Goal: Task Accomplishment & Management: Complete application form

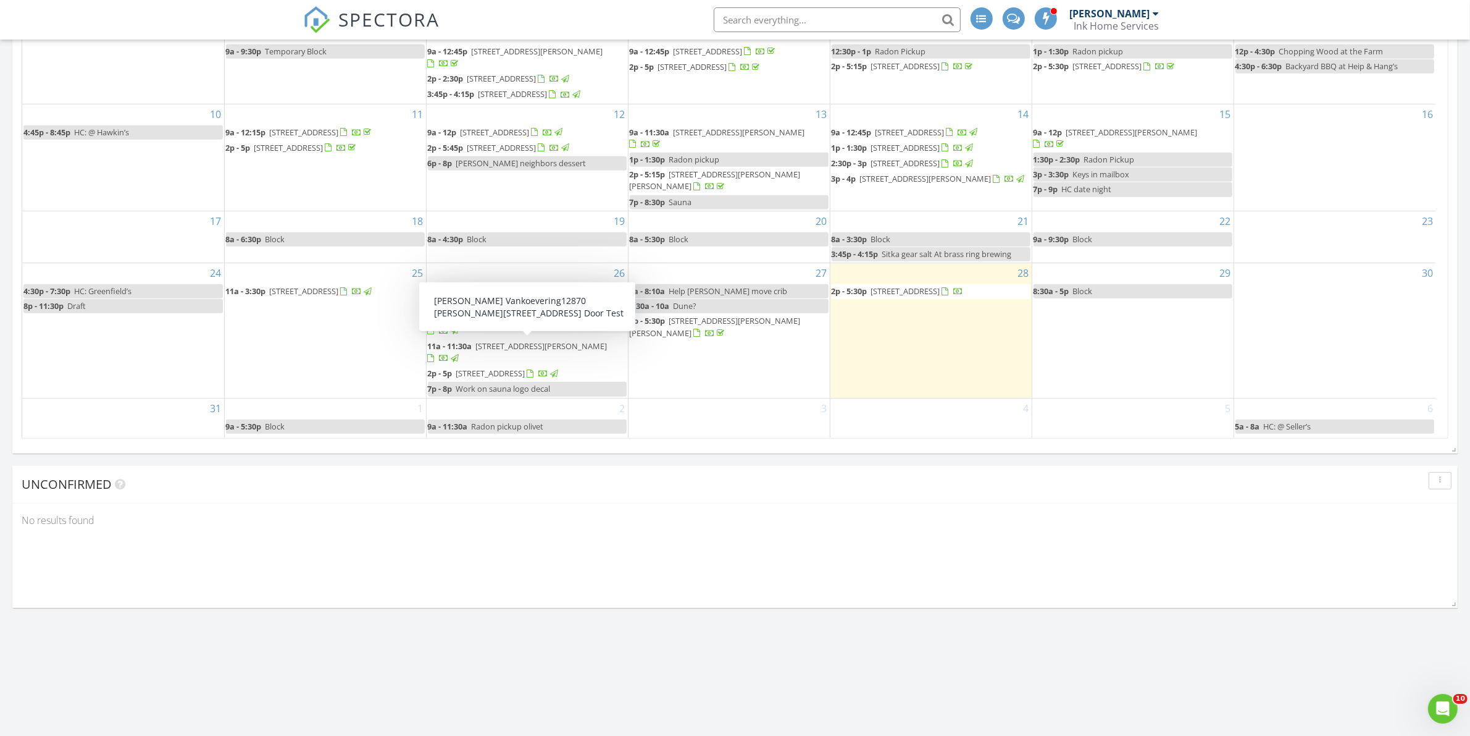
scroll to position [695, 0]
click at [532, 414] on div "2 9a - 11:30a Radon pickup olivet" at bounding box center [527, 419] width 201 height 40
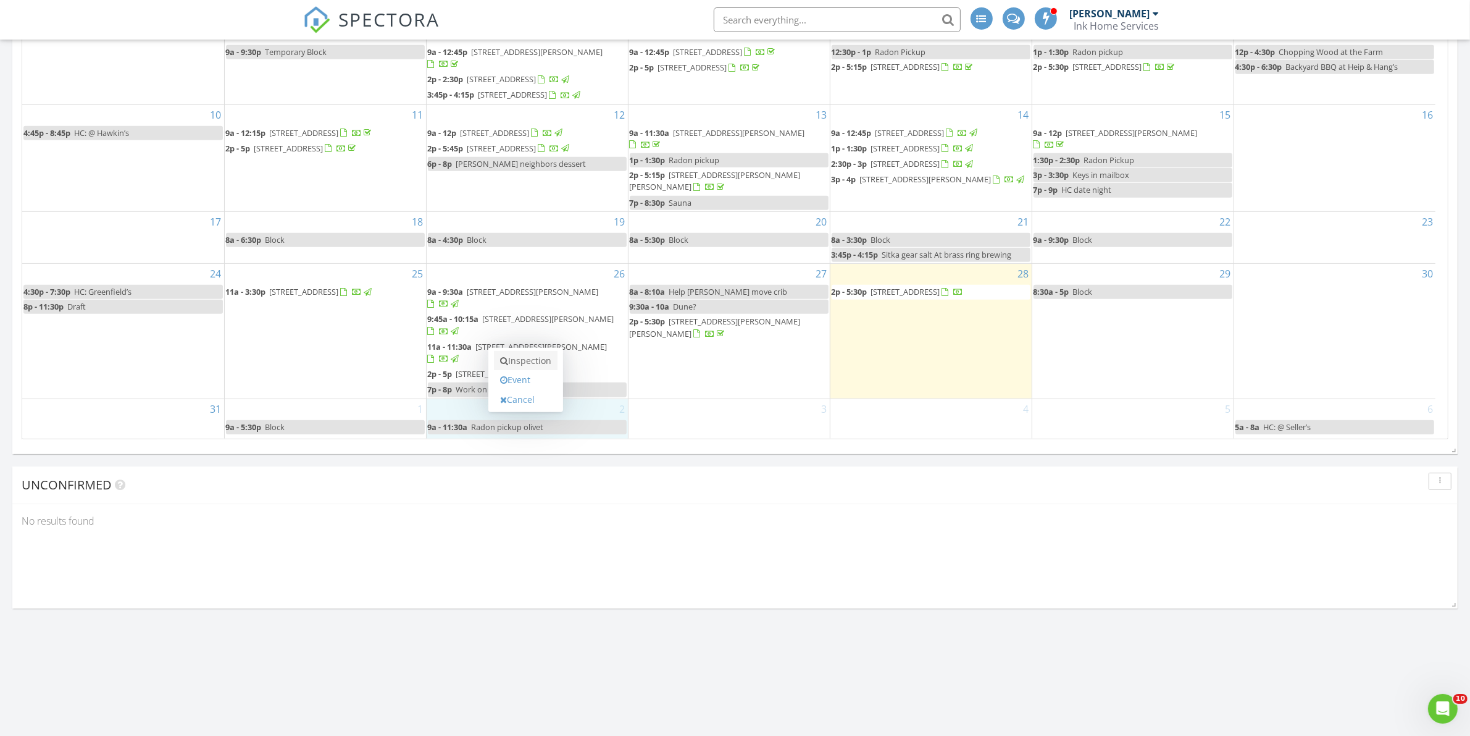
click at [538, 366] on link "Inspection" at bounding box center [526, 361] width 64 height 20
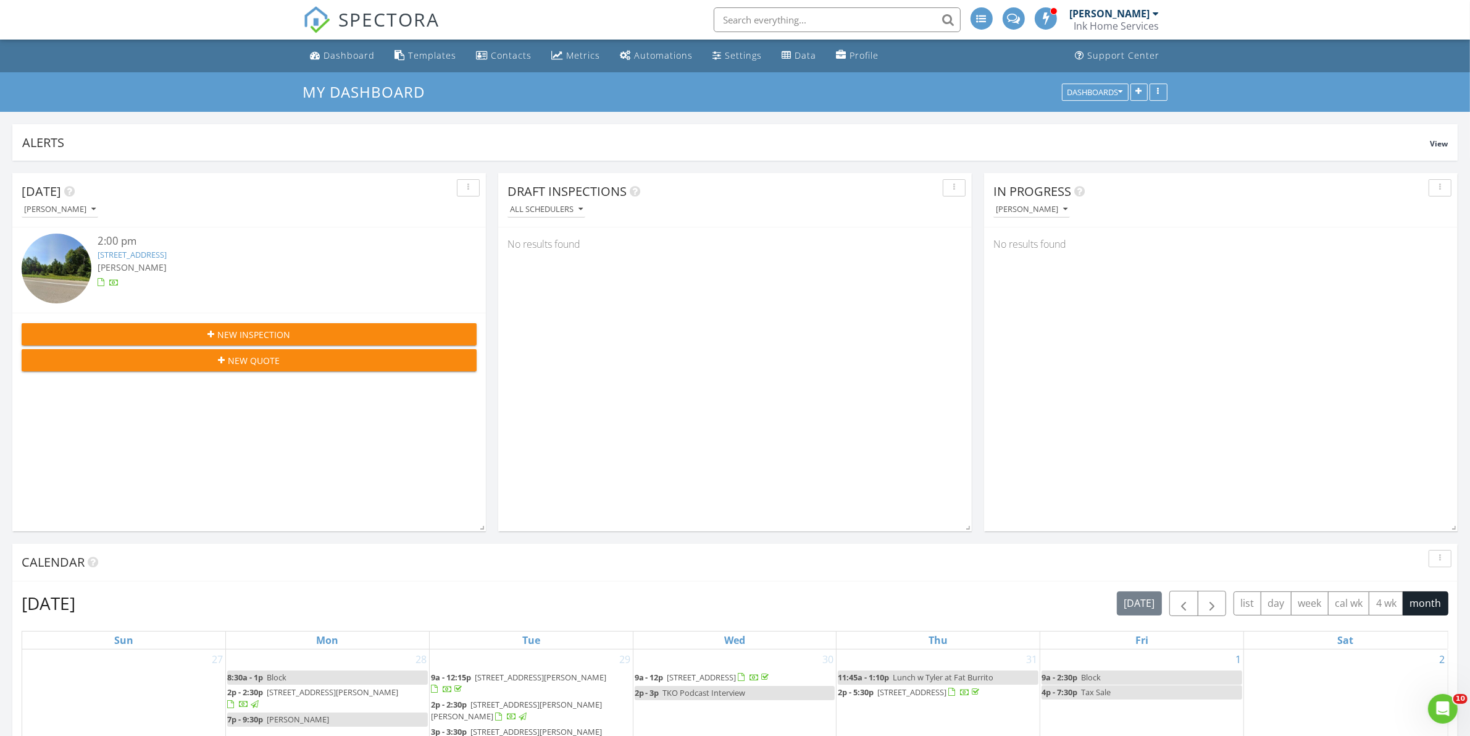
click at [256, 363] on span "New Quote" at bounding box center [255, 360] width 52 height 13
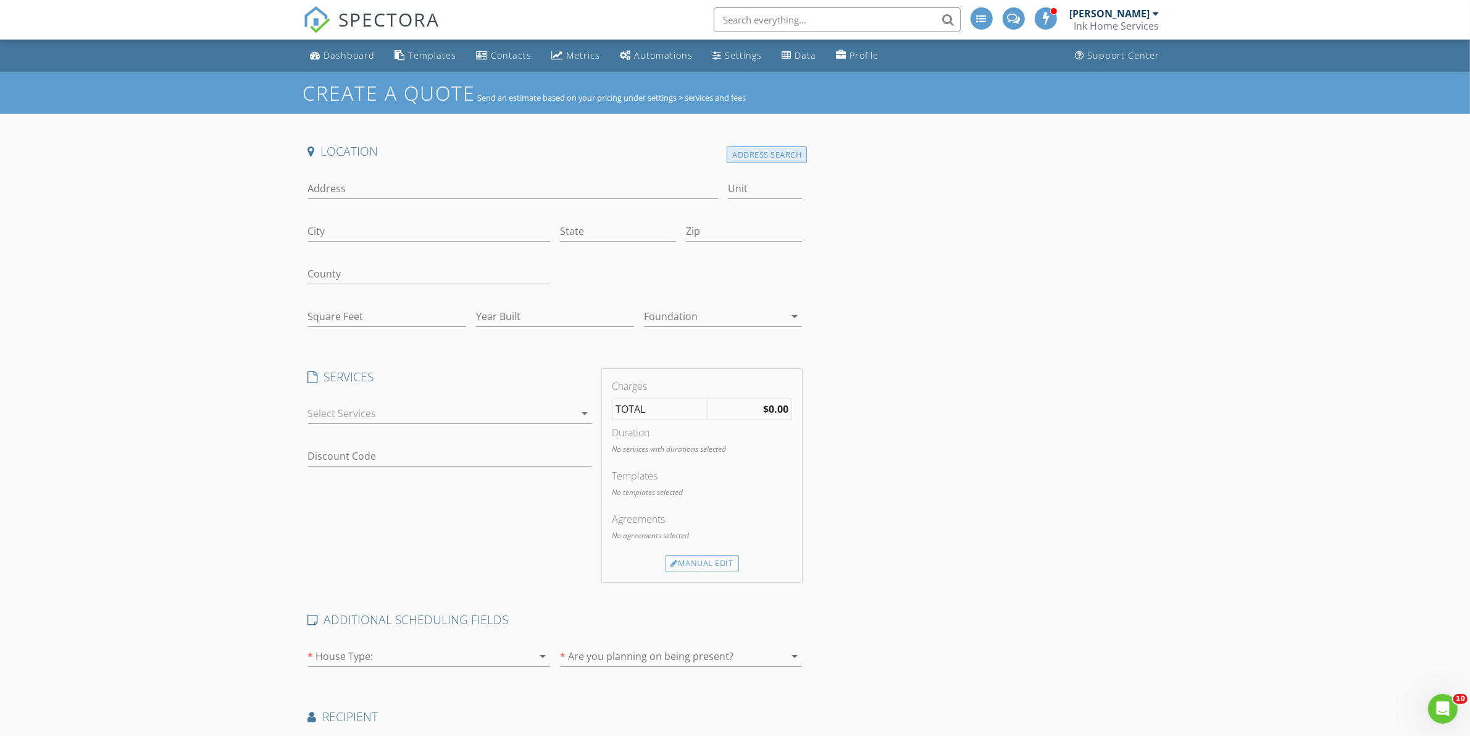
click at [766, 147] on div "Address Search" at bounding box center [767, 154] width 80 height 17
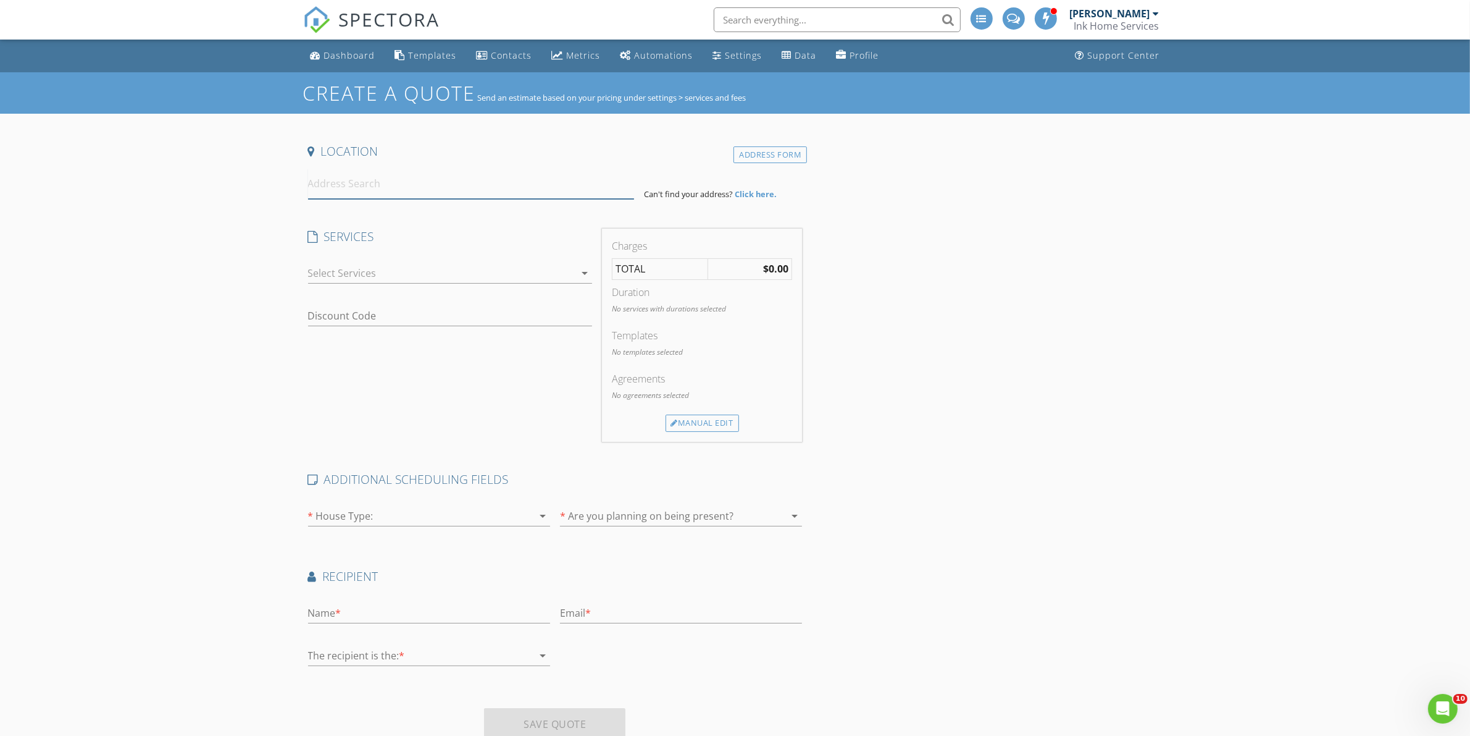
click at [490, 185] on input at bounding box center [471, 184] width 326 height 30
click at [795, 157] on div "Address Form" at bounding box center [770, 154] width 73 height 17
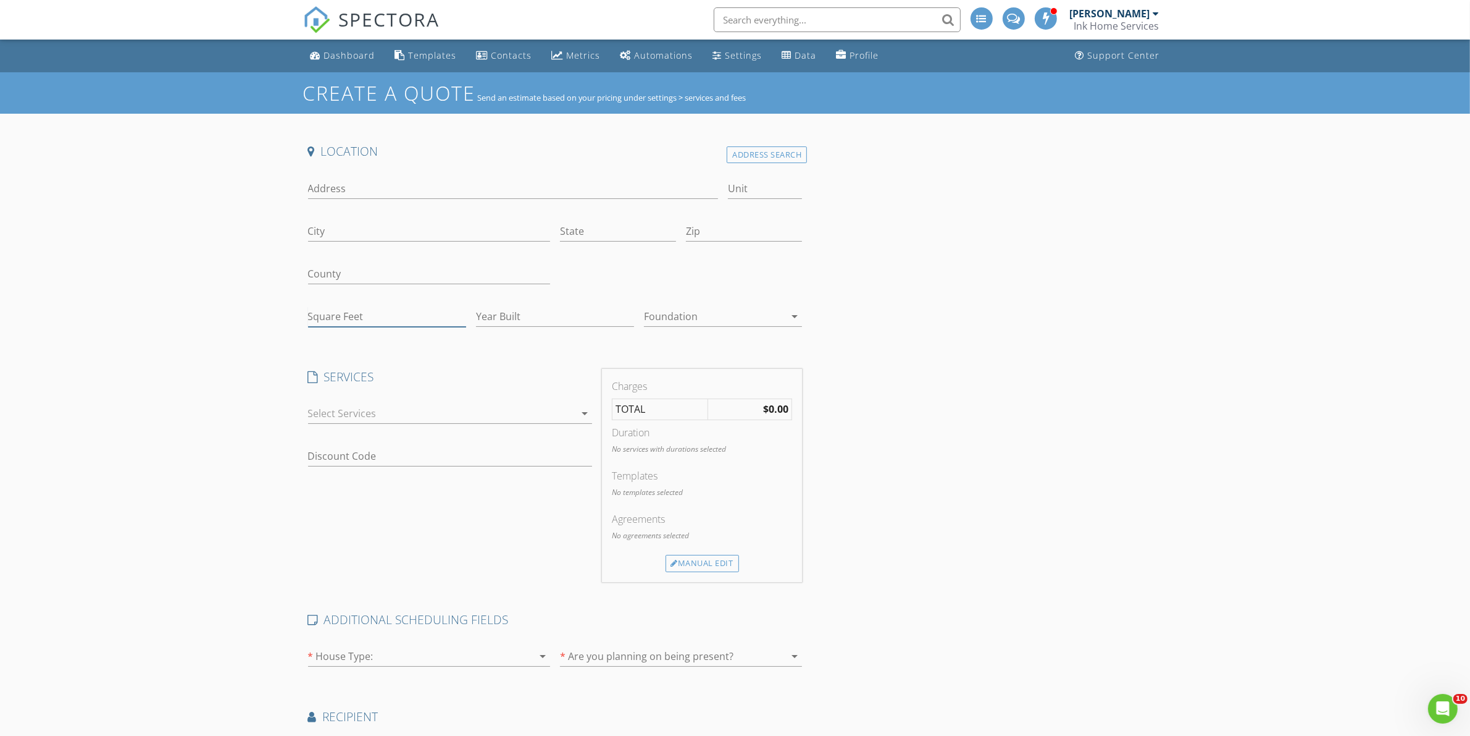
click at [379, 312] on input "Square Feet" at bounding box center [387, 316] width 158 height 20
type input "2176"
click at [513, 311] on input "Year Built" at bounding box center [555, 316] width 158 height 20
type input "2025"
click at [513, 417] on div at bounding box center [441, 413] width 267 height 20
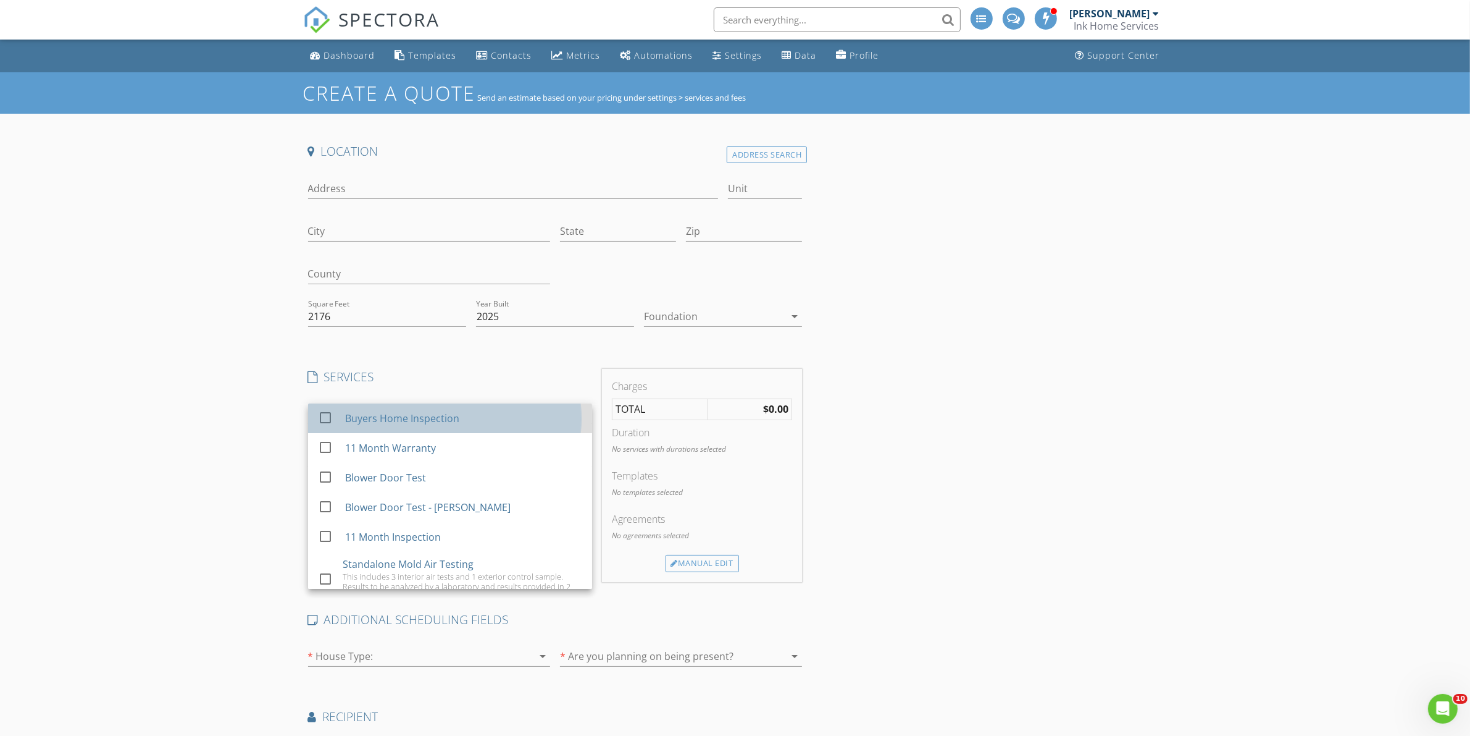
click at [484, 427] on div "Buyers Home Inspection" at bounding box center [463, 418] width 237 height 25
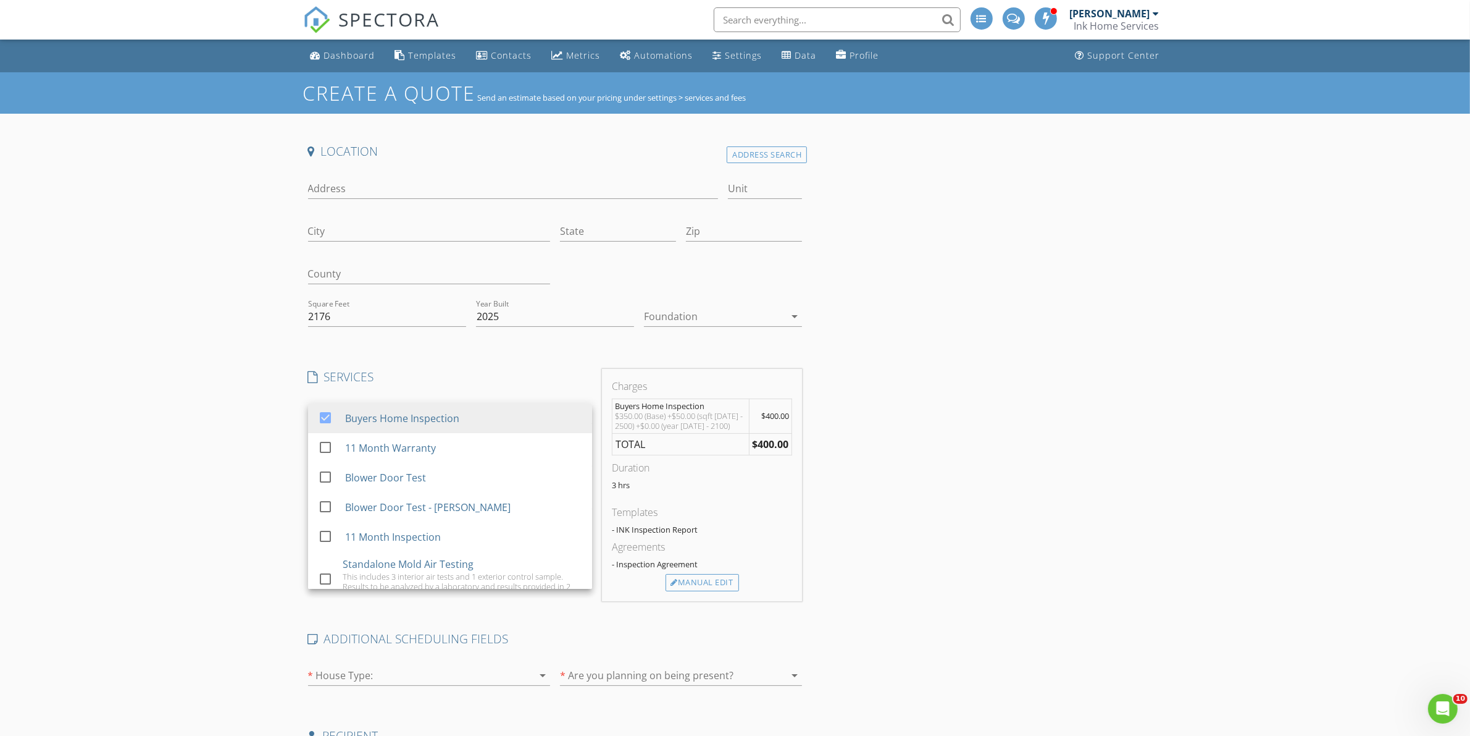
click at [146, 431] on div "Create a Quote Send an estimate based on your pricing under settings > services…" at bounding box center [735, 505] width 1470 height 867
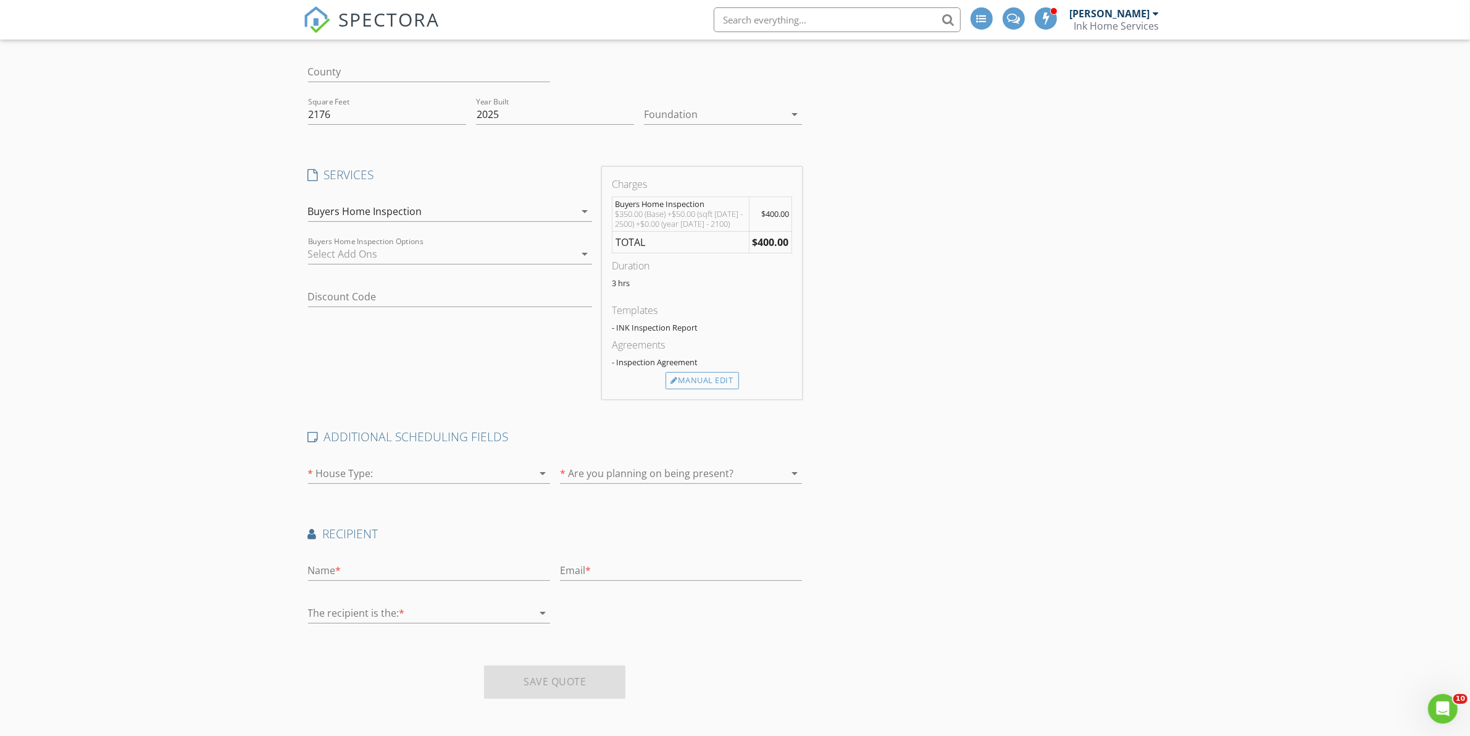
scroll to position [204, 0]
click at [403, 471] on div at bounding box center [412, 471] width 208 height 20
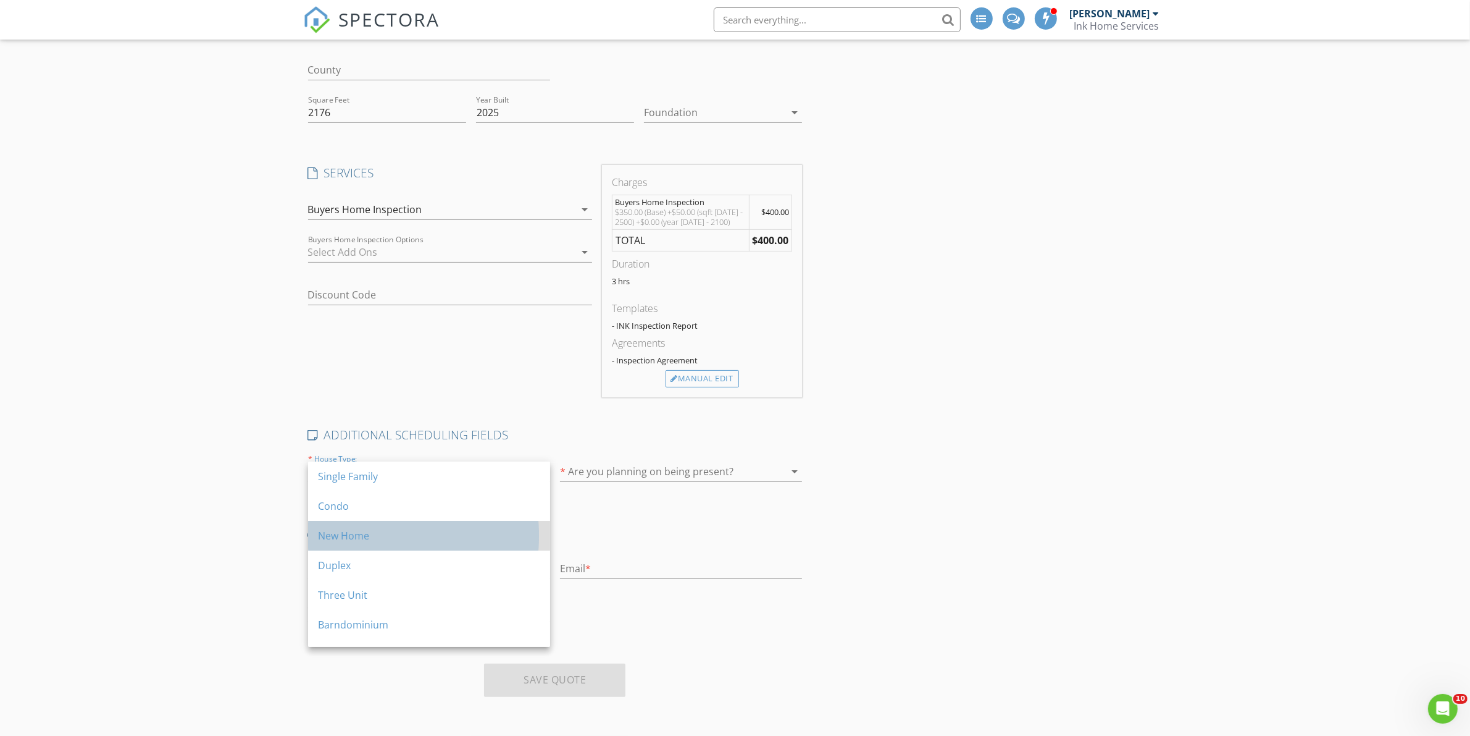
click at [406, 529] on div "New Home" at bounding box center [429, 535] width 222 height 15
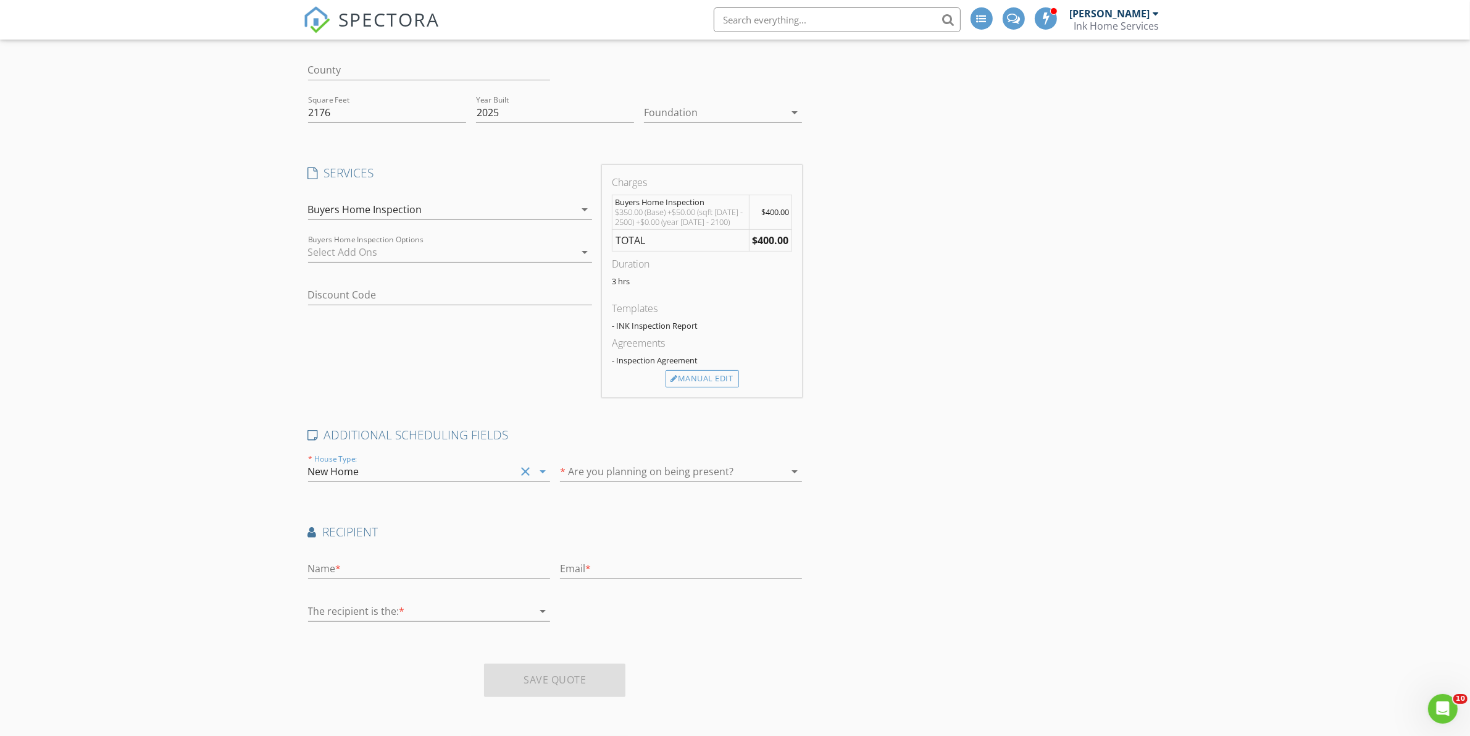
click at [631, 476] on div at bounding box center [664, 471] width 208 height 20
click at [609, 562] on div "Unknown" at bounding box center [681, 565] width 222 height 15
click at [496, 555] on div "Name *" at bounding box center [429, 571] width 242 height 40
click at [483, 569] on input "text" at bounding box center [429, 568] width 242 height 20
type input "Spencer"
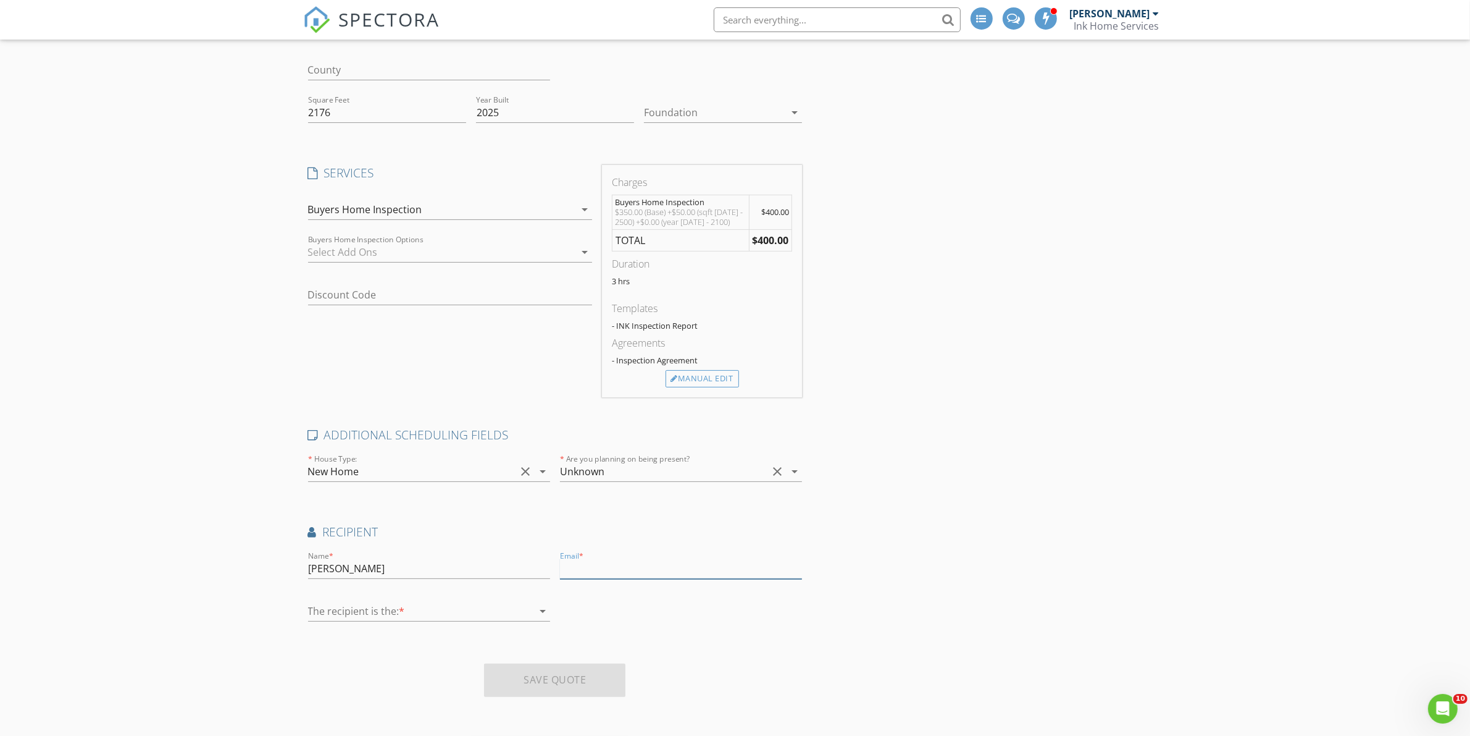
click at [613, 567] on input "text" at bounding box center [681, 568] width 242 height 20
click at [600, 571] on input "spencer Rochowiak" at bounding box center [681, 568] width 242 height 20
click at [684, 573] on input "spencer.Rochowiak" at bounding box center [681, 568] width 242 height 20
type input "spencer.Rochowiak@gmail.com"
click at [492, 611] on div at bounding box center [420, 611] width 225 height 20
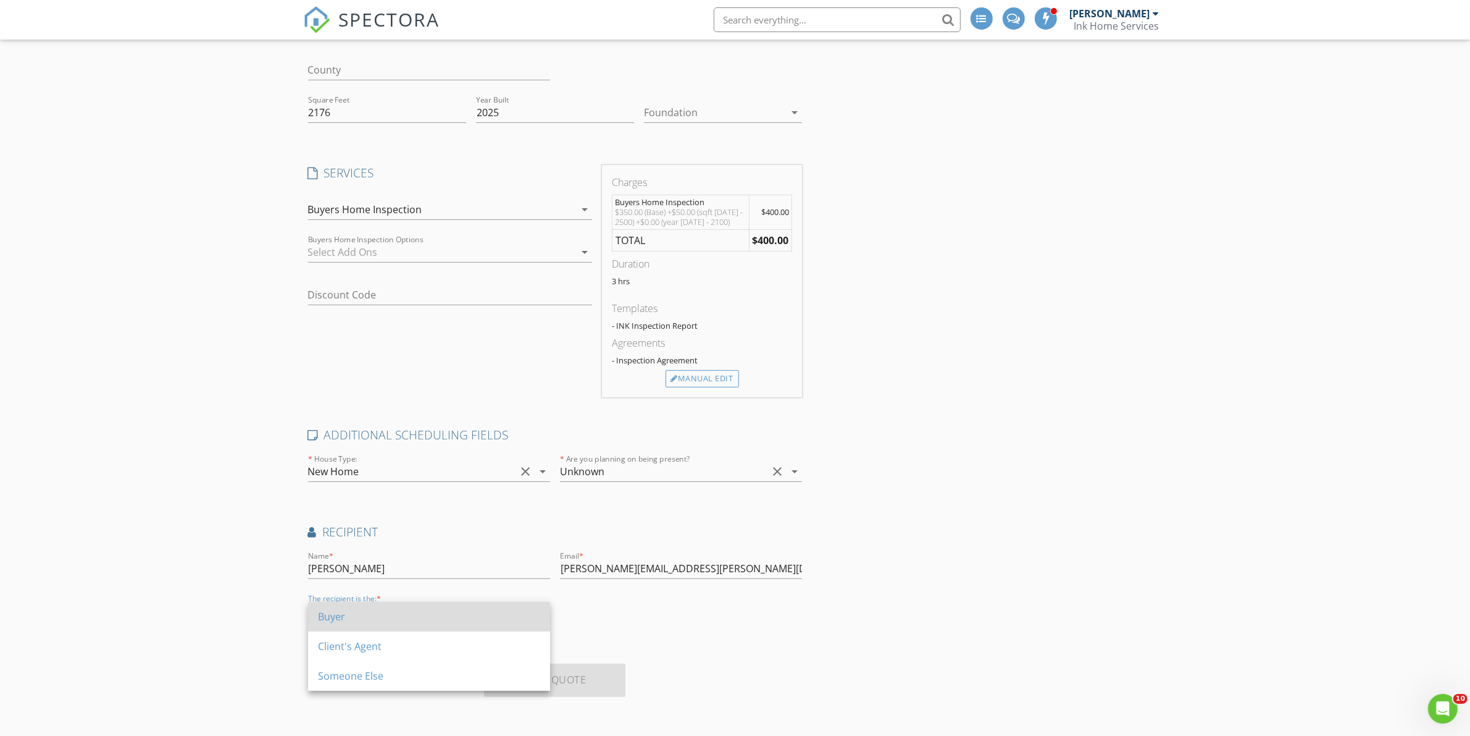
click at [494, 622] on div "Buyer" at bounding box center [429, 616] width 222 height 15
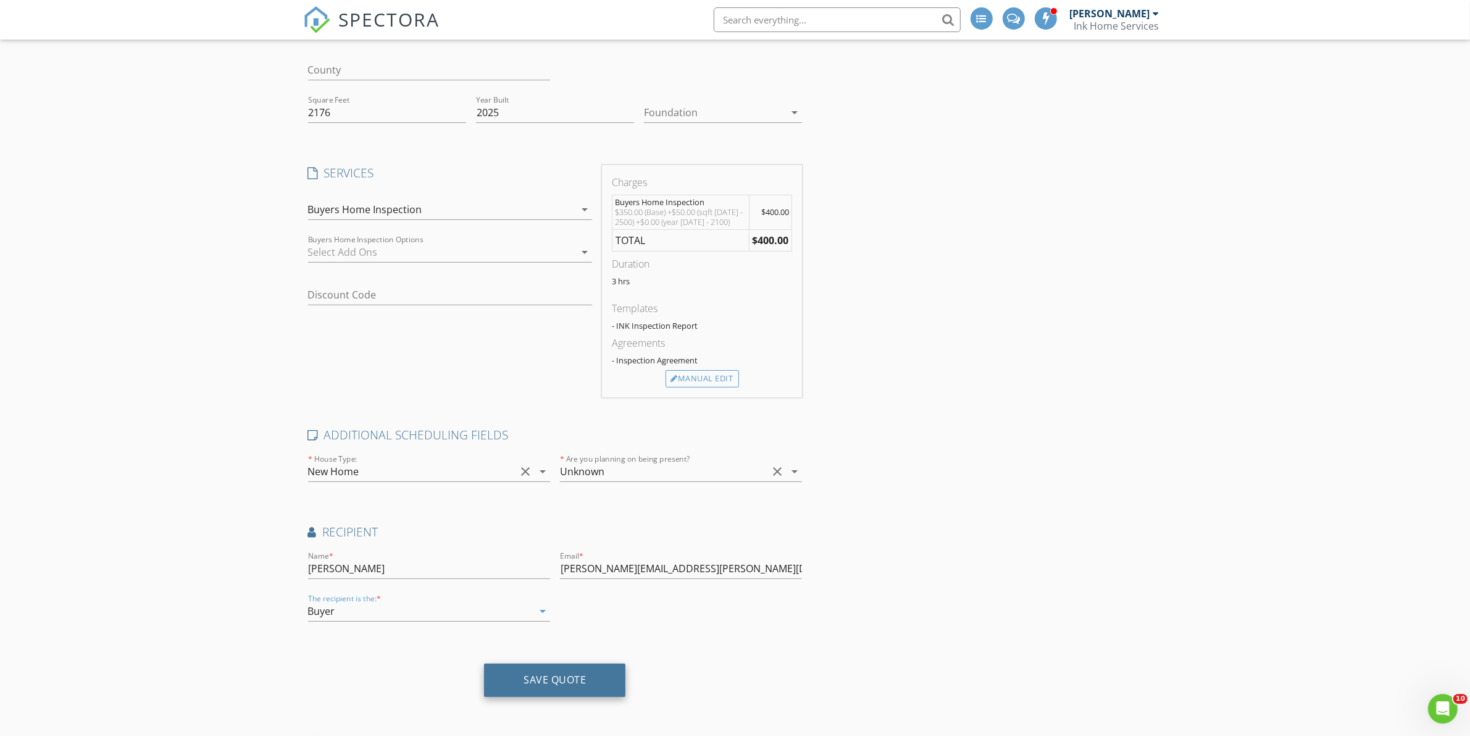
click at [555, 681] on div "Save Quote" at bounding box center [555, 679] width 62 height 12
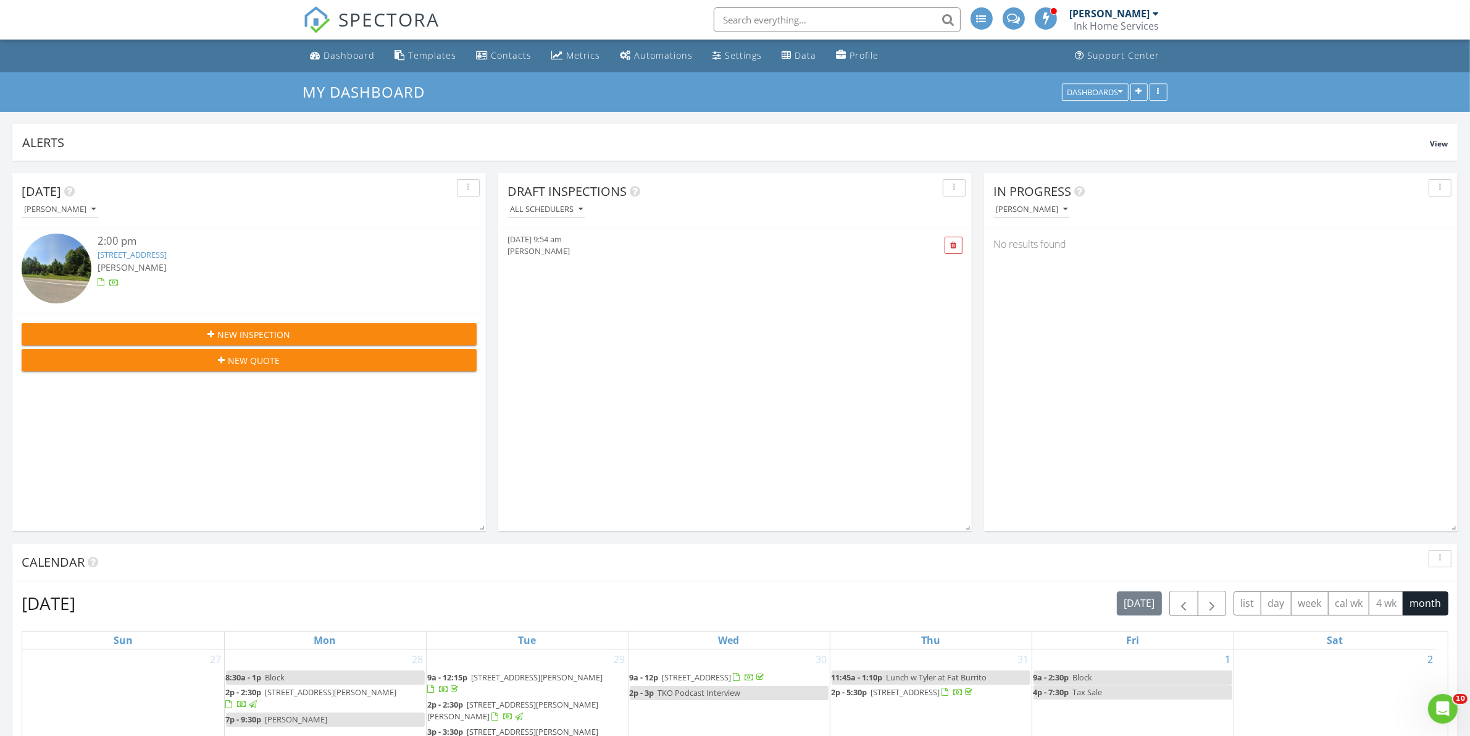
click at [548, 245] on div "[DATE] 9:54 am" at bounding box center [697, 239] width 379 height 12
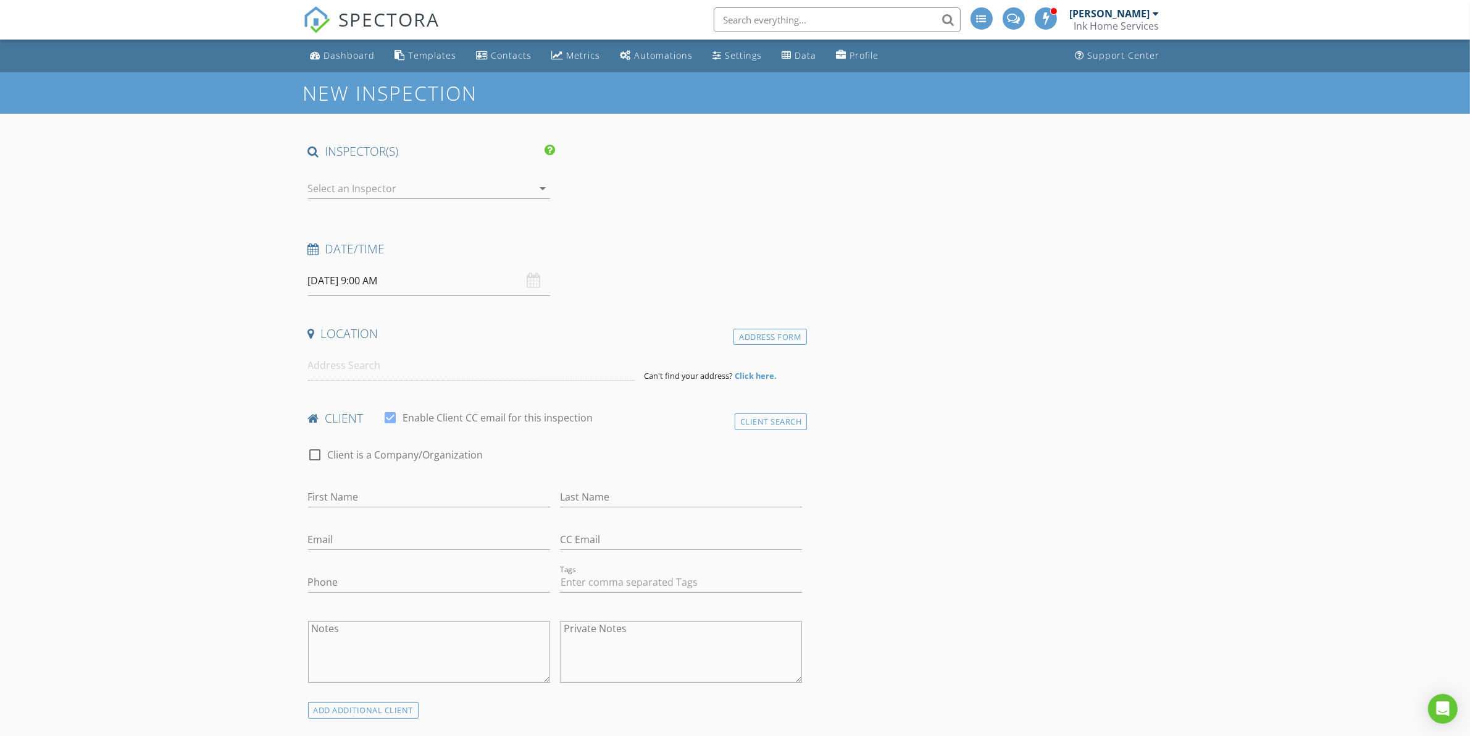
type input "Spencer"
type input "spencer.Rochowiak@gmail.com"
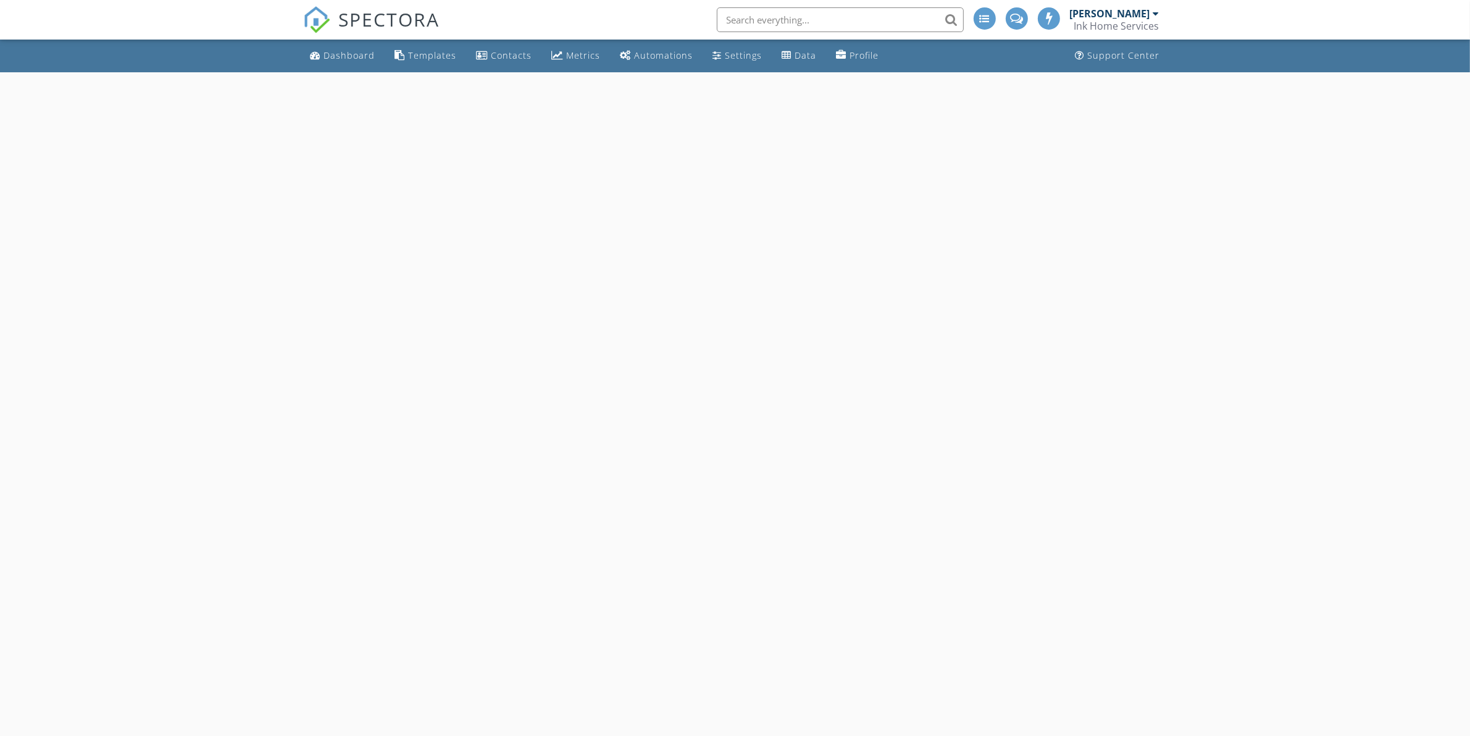
select select "8"
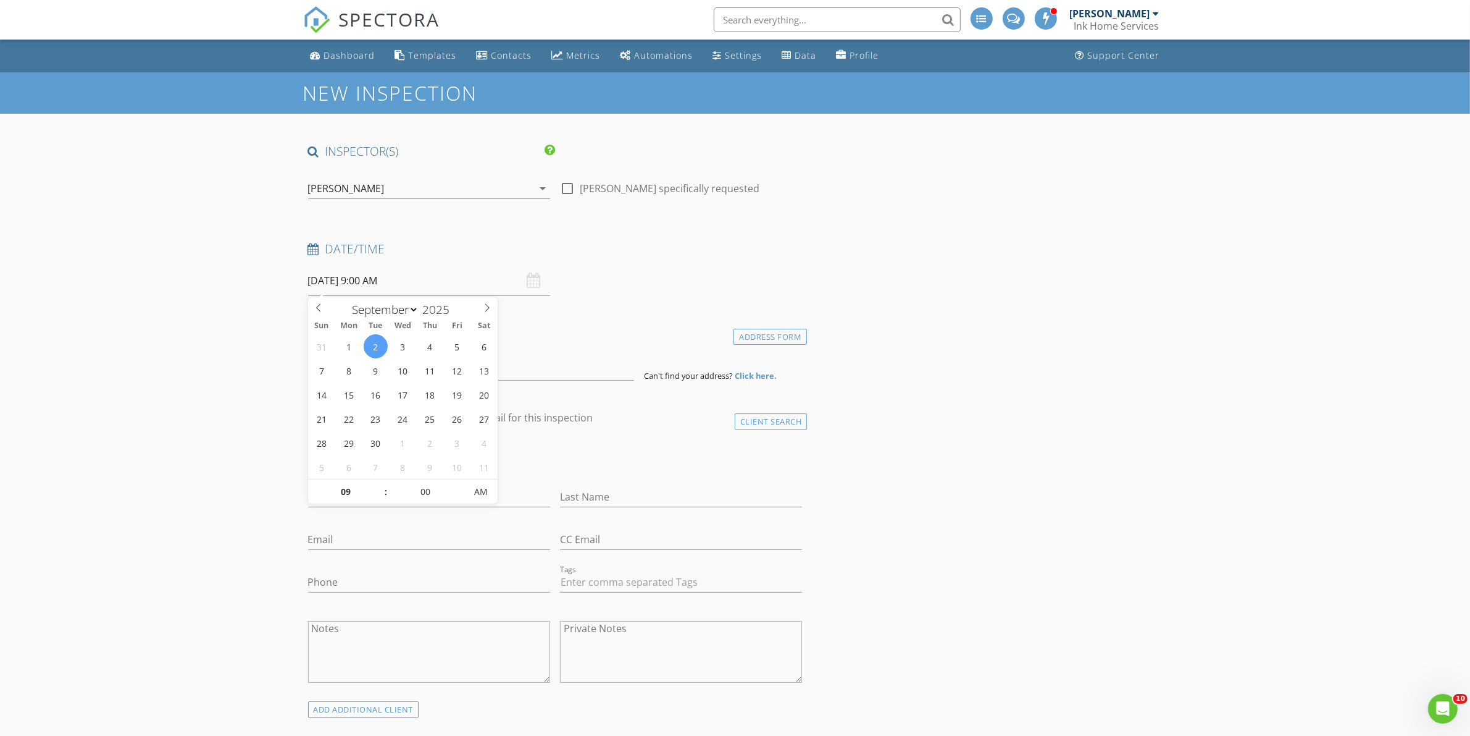
click at [420, 279] on input "09/02/2025 9:00 AM" at bounding box center [429, 281] width 242 height 30
type input "05"
type input "09/02/2025 9:05 AM"
click at [457, 486] on span at bounding box center [459, 485] width 9 height 12
type input "10"
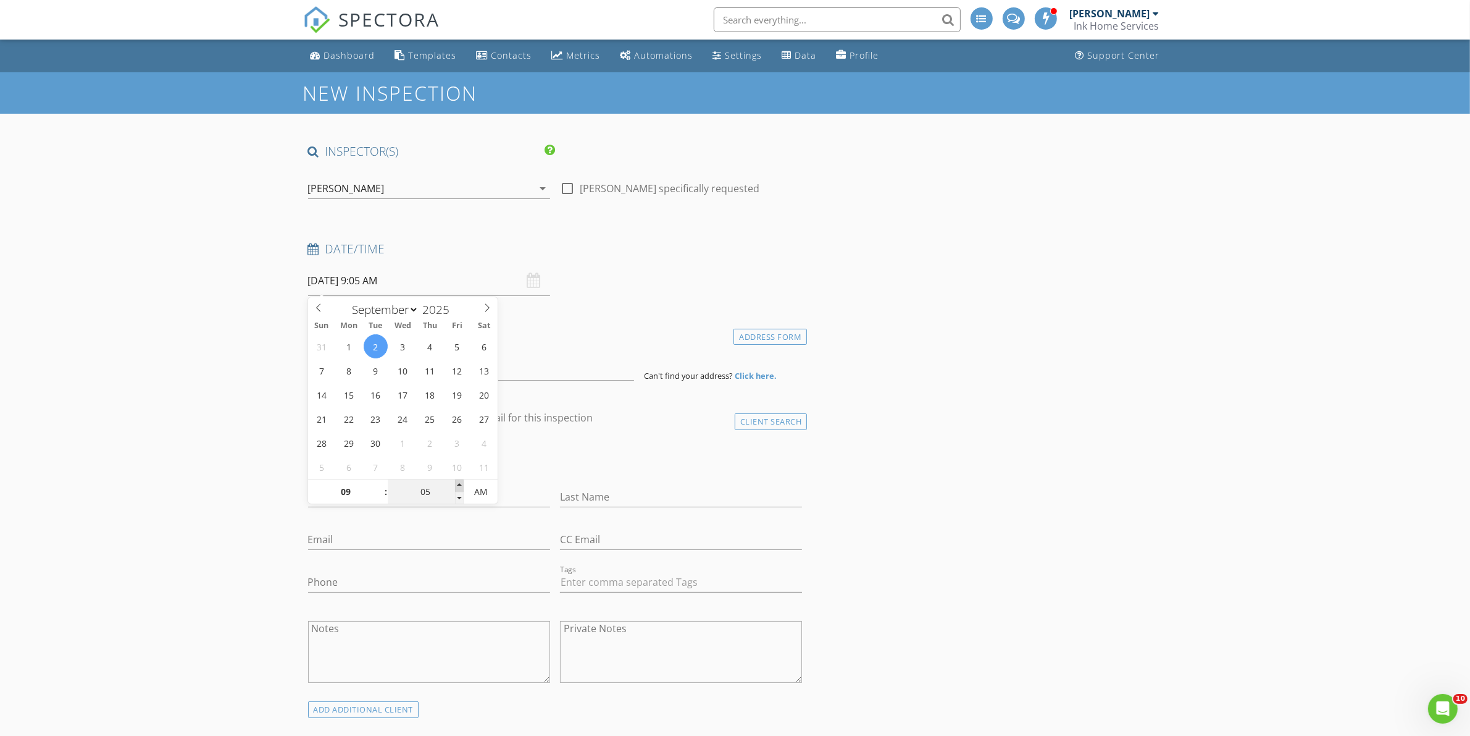
type input "09/02/2025 9:10 AM"
click at [457, 486] on span at bounding box center [459, 485] width 9 height 12
type input "15"
type input "09/02/2025 9:15 AM"
click at [457, 486] on span at bounding box center [459, 485] width 9 height 12
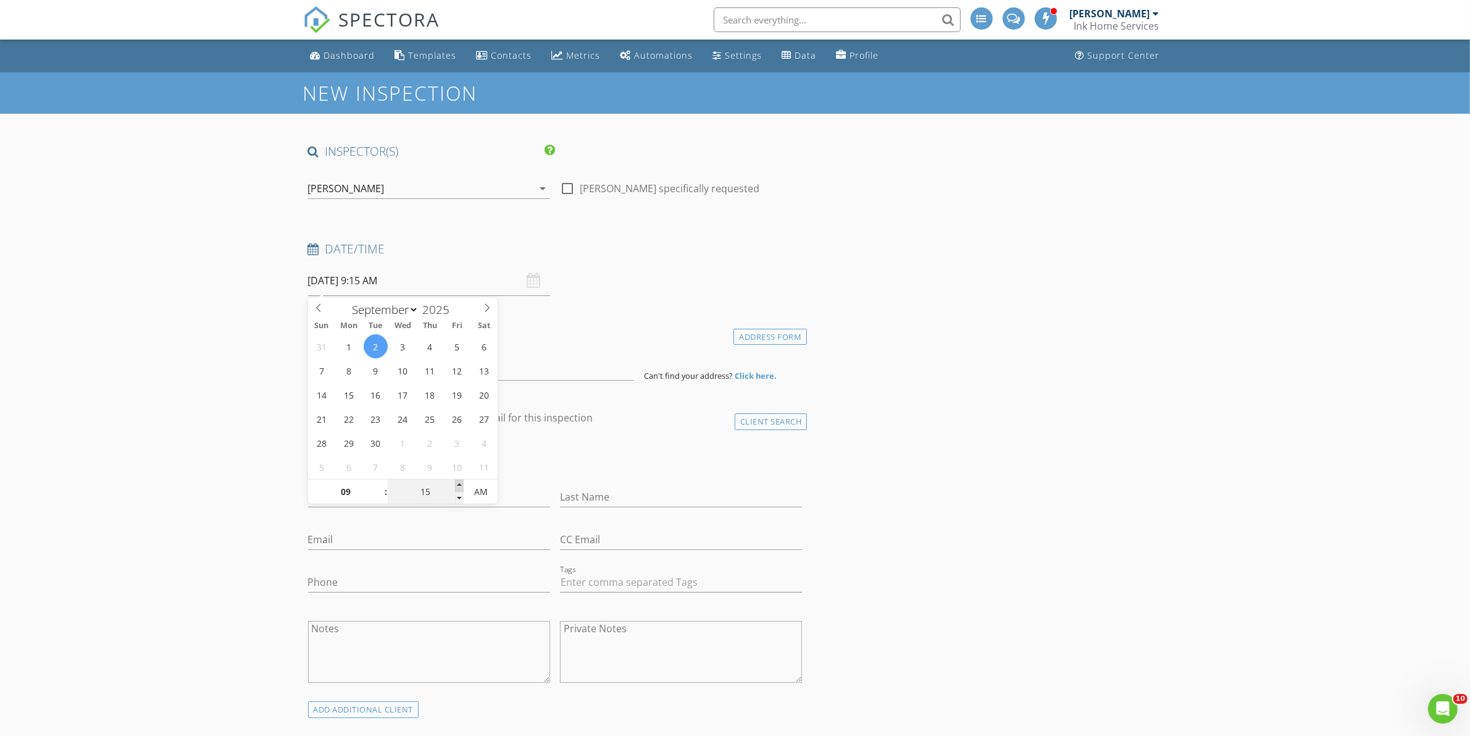
type input "20"
type input "09/02/2025 9:20 AM"
click at [457, 486] on span at bounding box center [459, 485] width 9 height 12
type input "25"
type input "09/02/2025 9:25 AM"
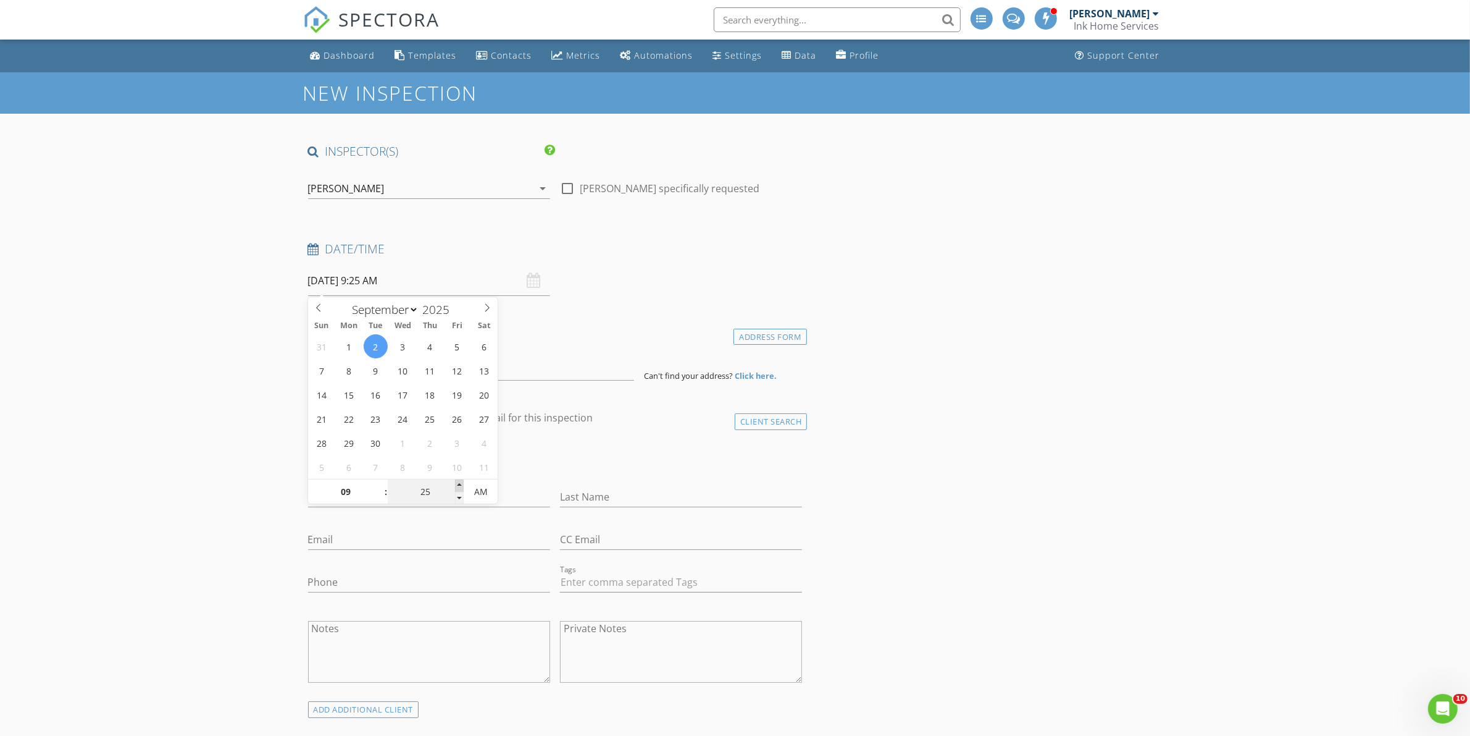
click at [457, 486] on span at bounding box center [459, 485] width 9 height 12
type input "30"
type input "09/02/2025 9:30 AM"
click at [457, 486] on span at bounding box center [459, 485] width 9 height 12
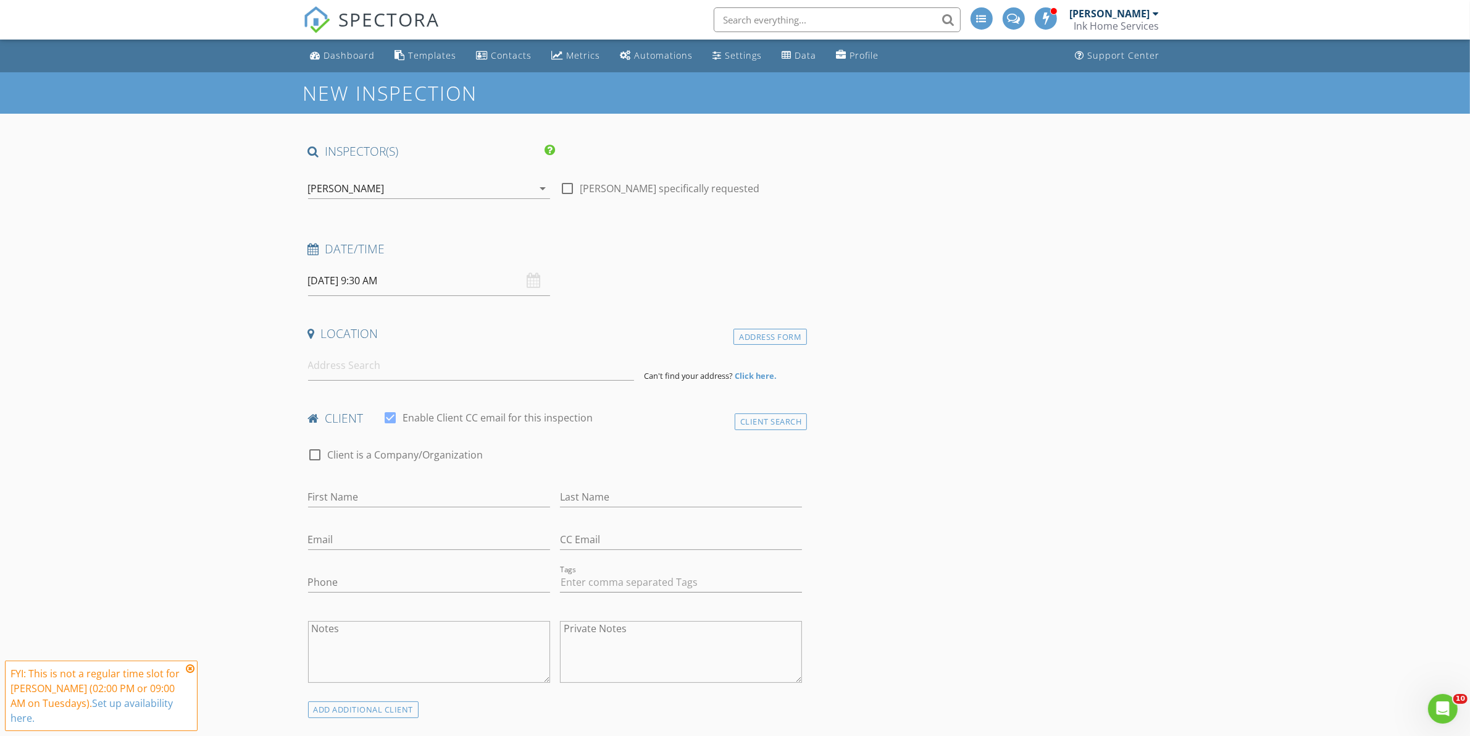
click at [365, 374] on input at bounding box center [471, 365] width 326 height 30
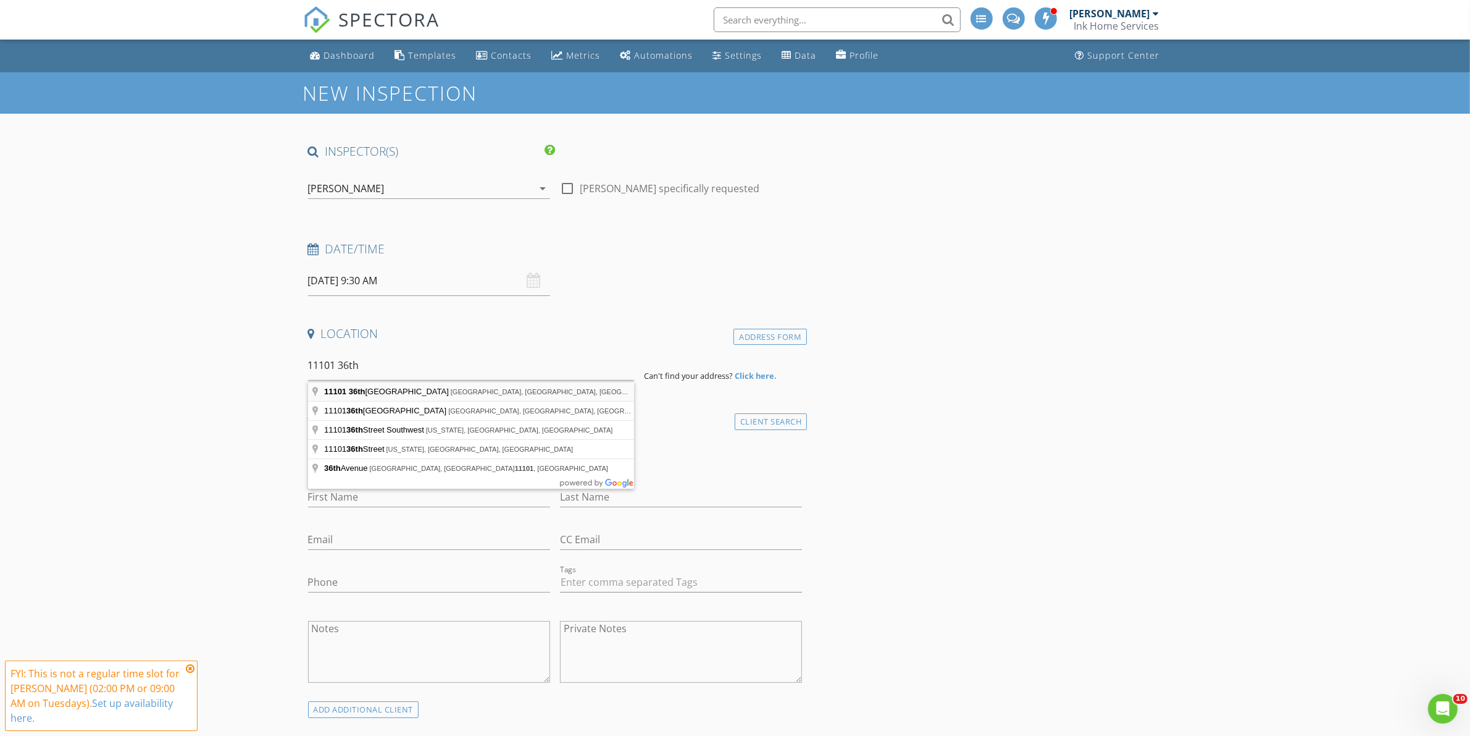
type input "11101 36th Street Southeast, Lowell, MI, USA"
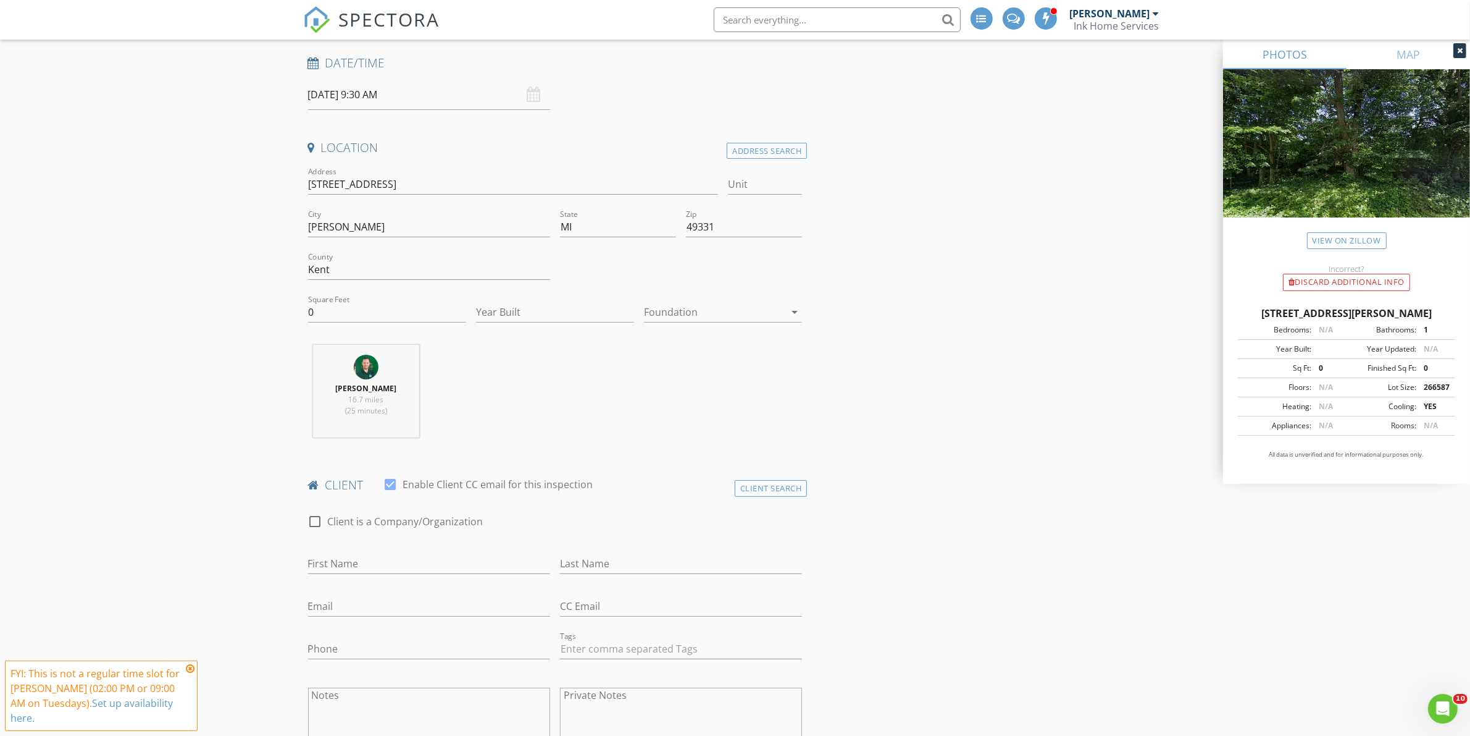
scroll to position [232, 0]
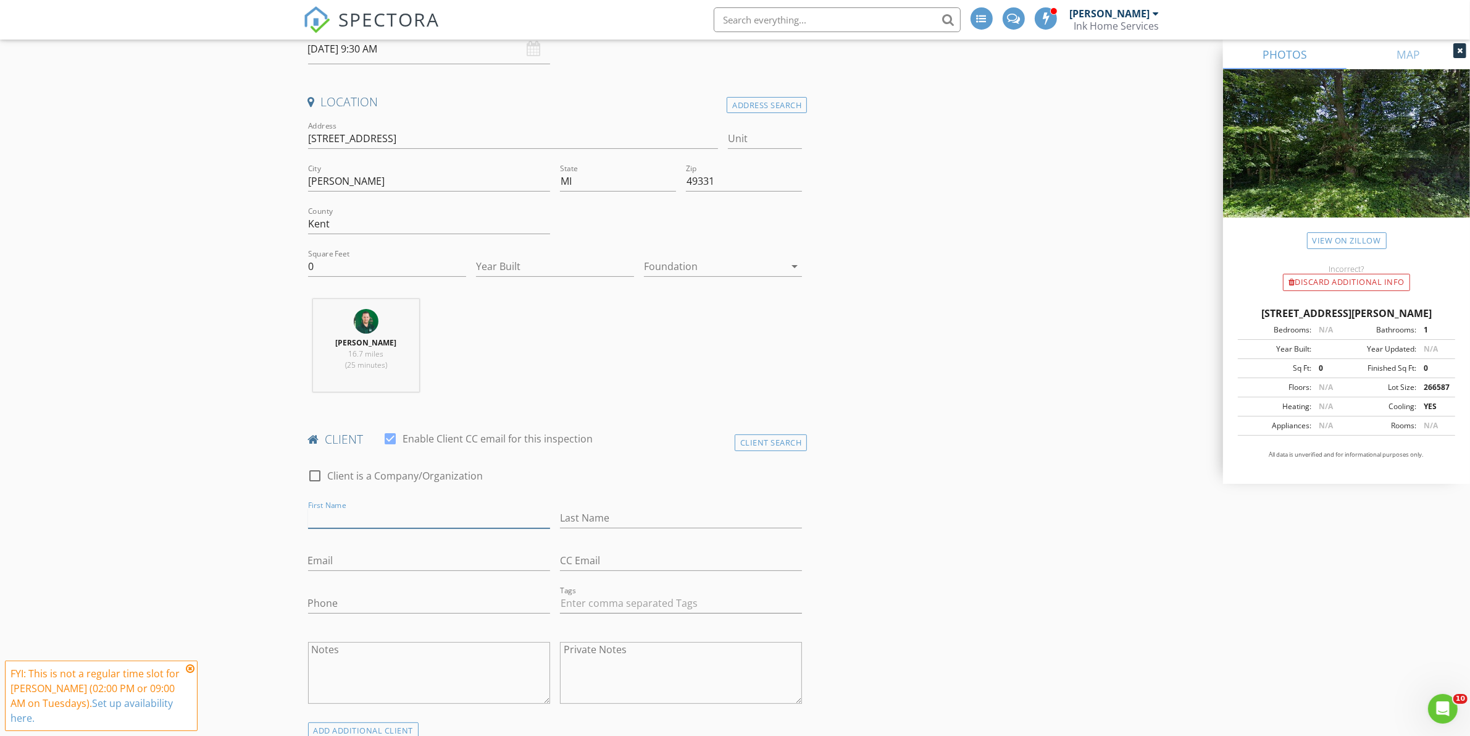
click at [387, 517] on input "First Name" at bounding box center [429, 518] width 242 height 20
type input "Eric"
type input "Daniels"
type input "eric@danielsdirtworks.com"
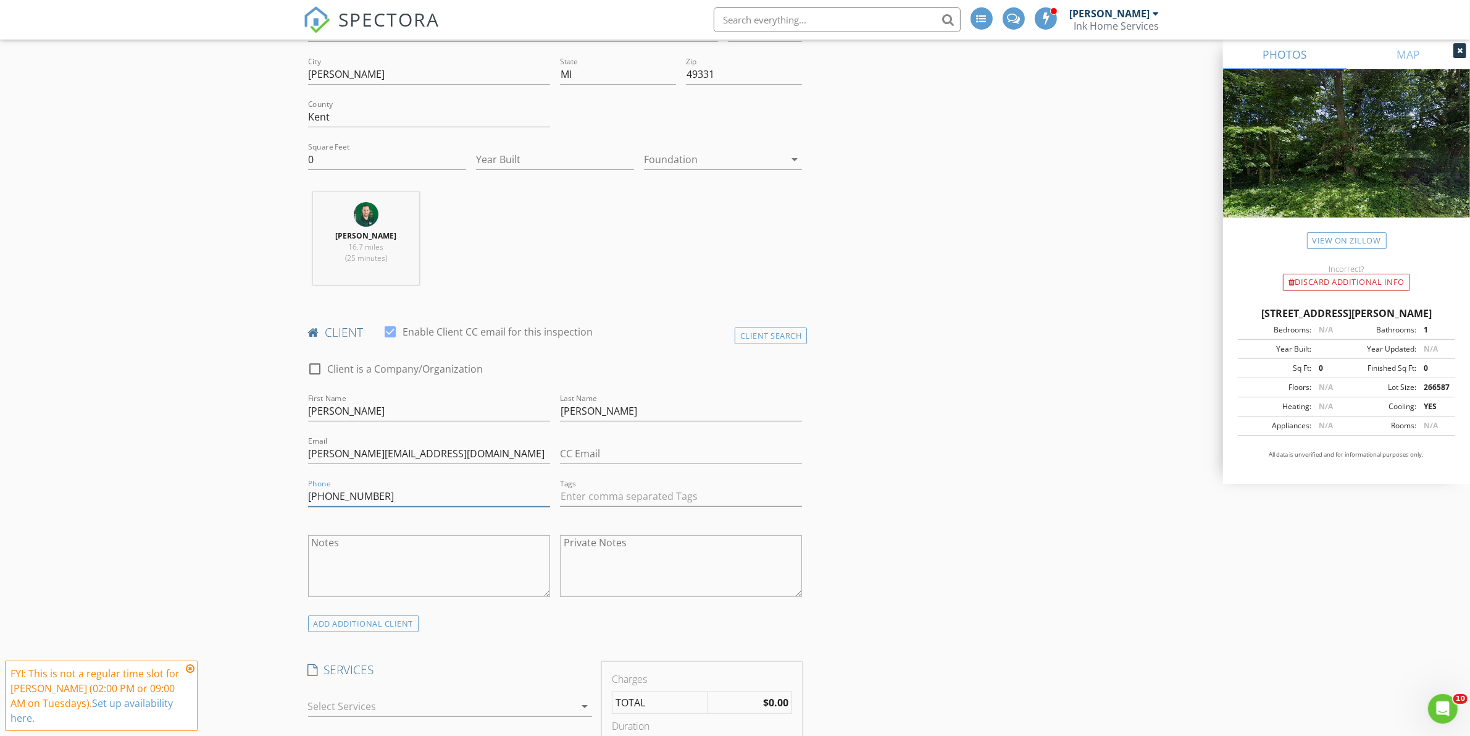
scroll to position [540, 0]
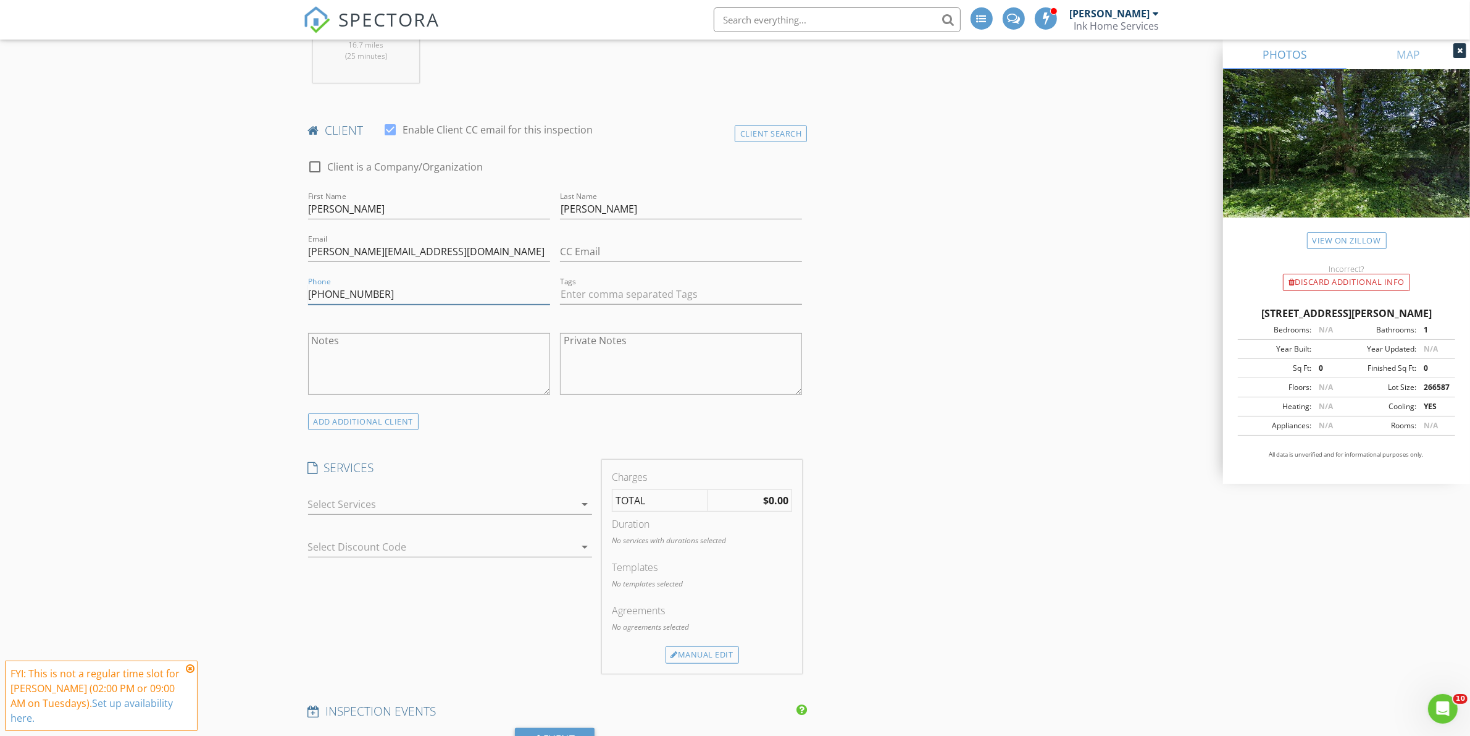
type input "616-406-8832"
click at [479, 506] on div at bounding box center [441, 504] width 267 height 20
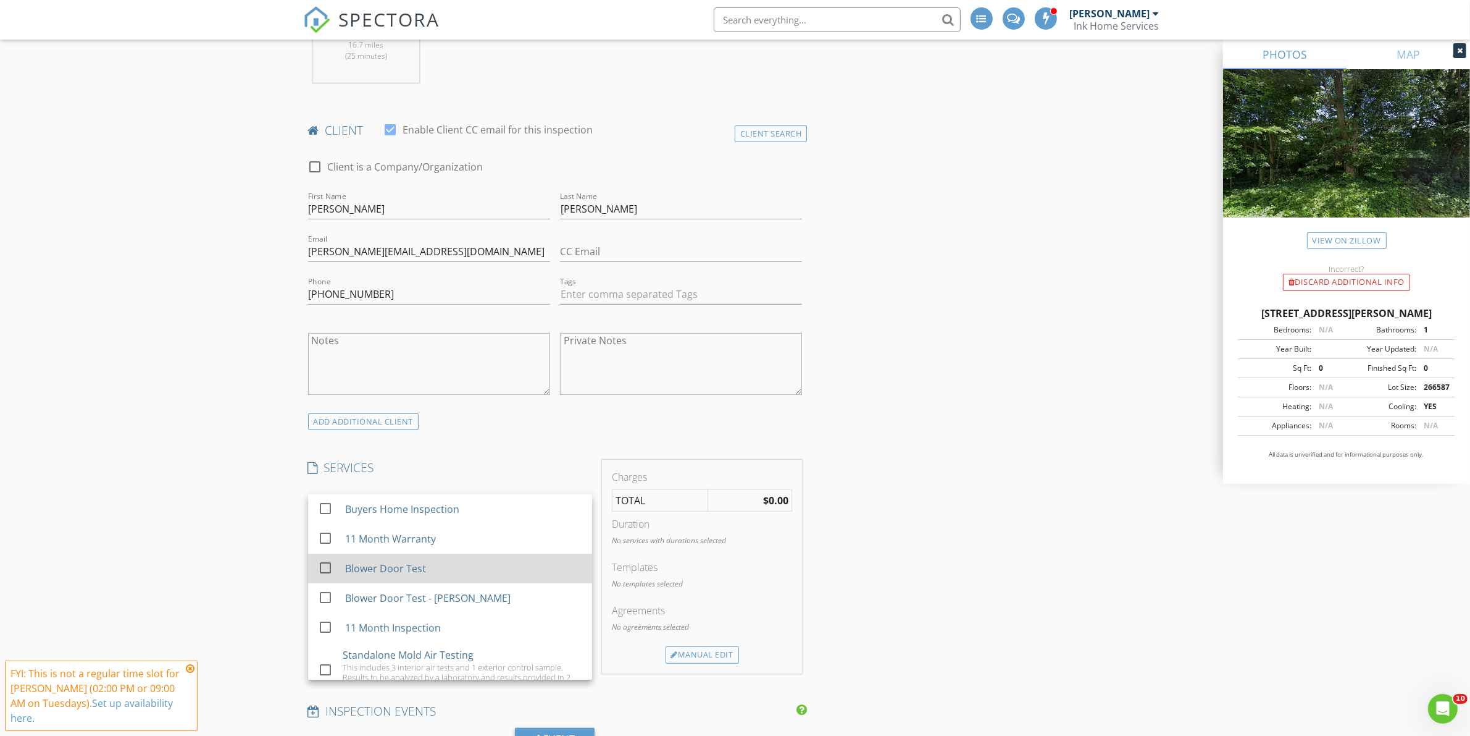
click at [461, 569] on div "Blower Door Test" at bounding box center [463, 568] width 237 height 25
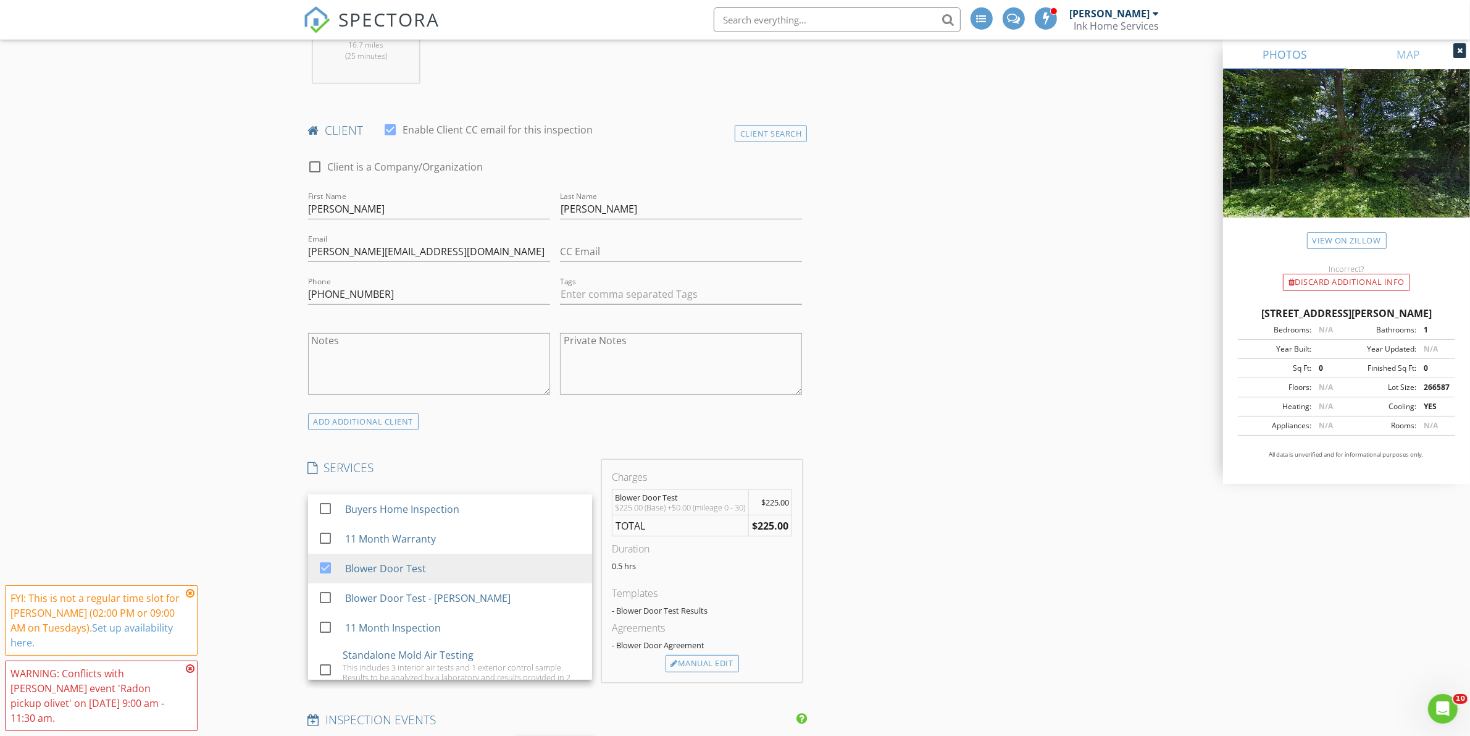
click at [208, 516] on div "New Inspection INSPECTOR(S) check_box Danny Geurink PRIMARY Danny Geurink arrow…" at bounding box center [735, 732] width 1470 height 2401
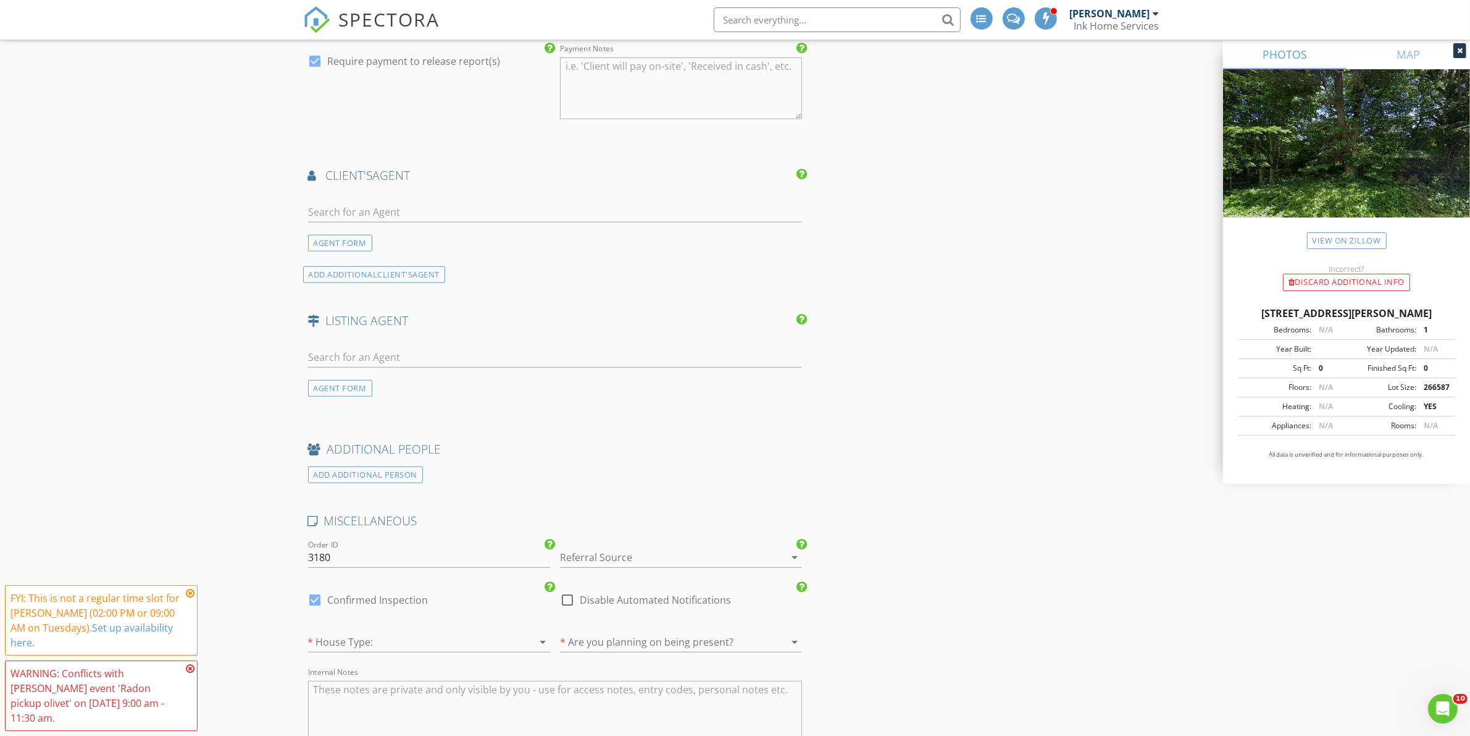
scroll to position [1390, 0]
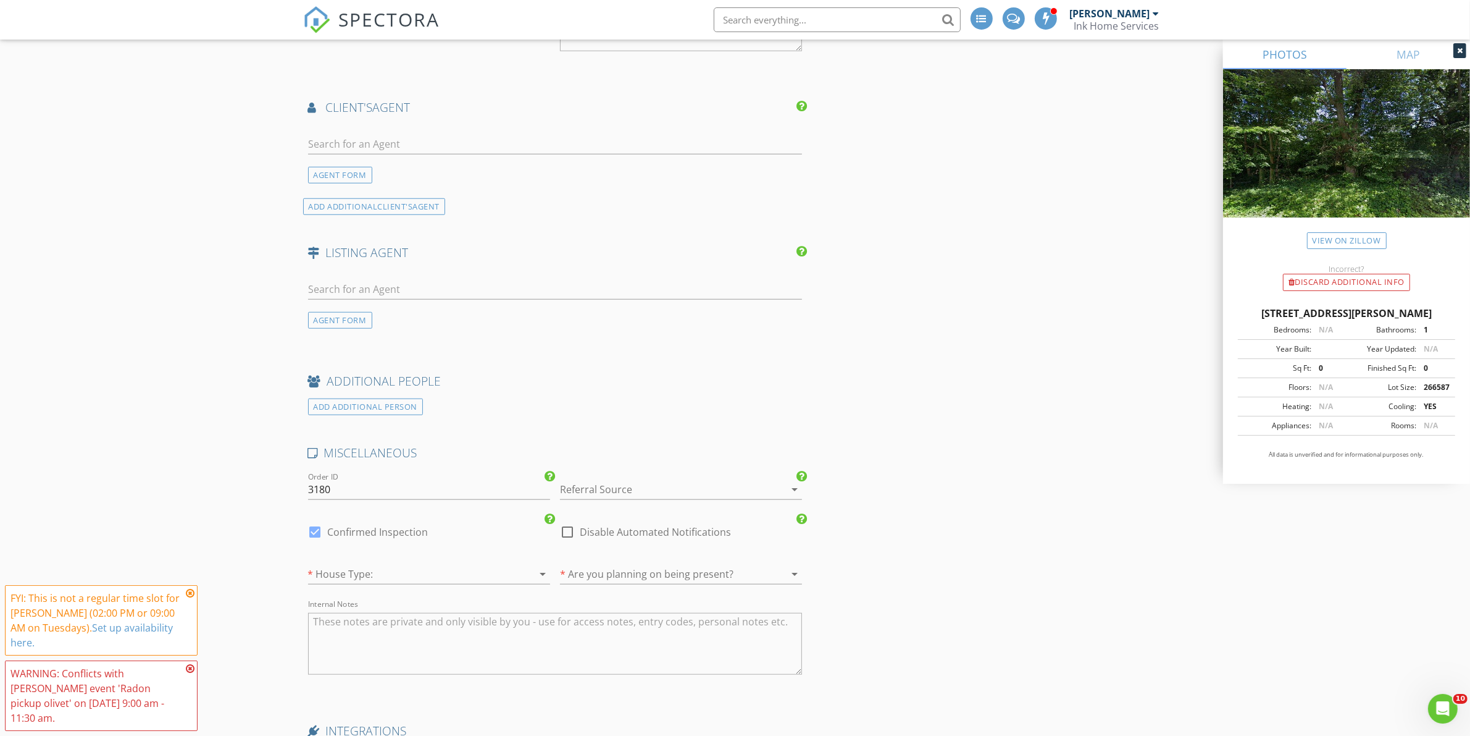
click at [604, 499] on div at bounding box center [664, 489] width 208 height 20
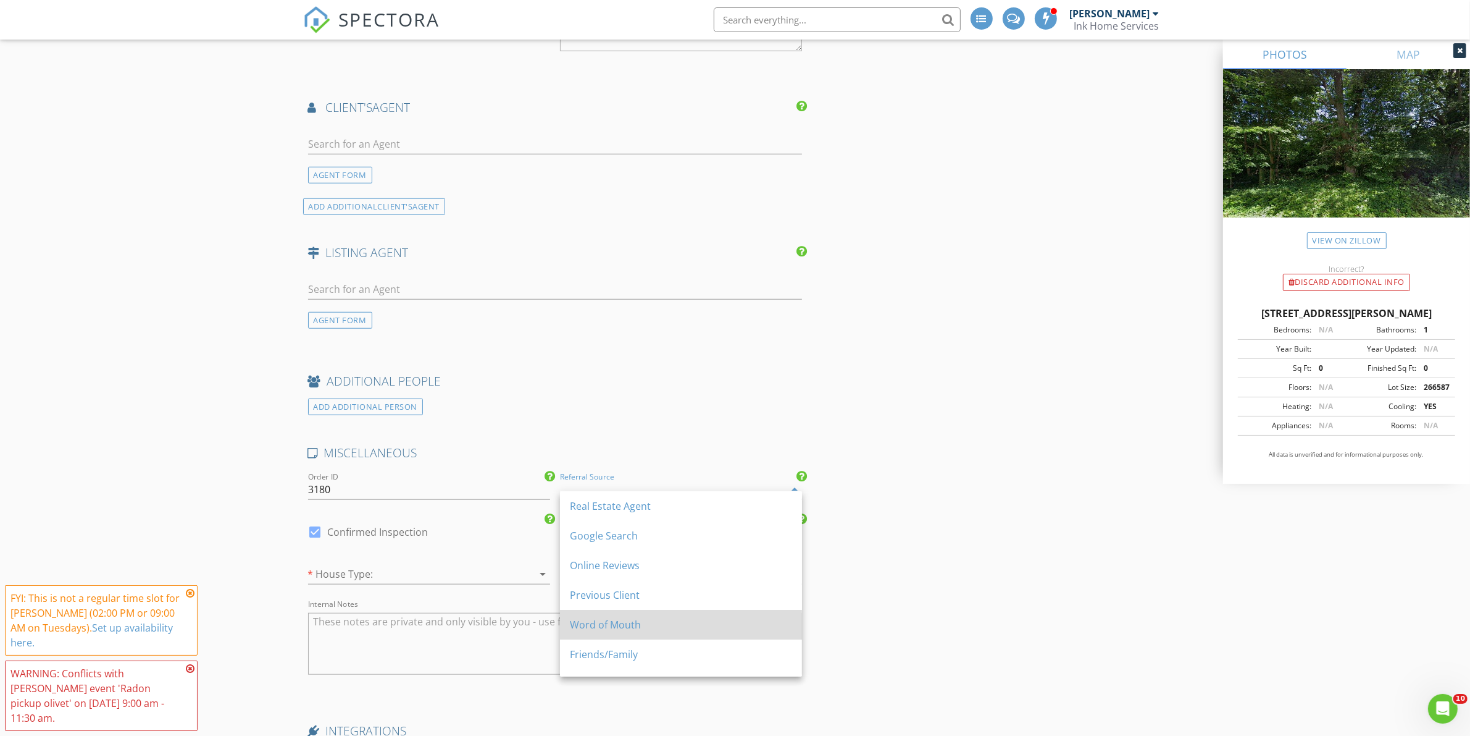
click at [640, 625] on div "Word of Mouth" at bounding box center [681, 624] width 222 height 15
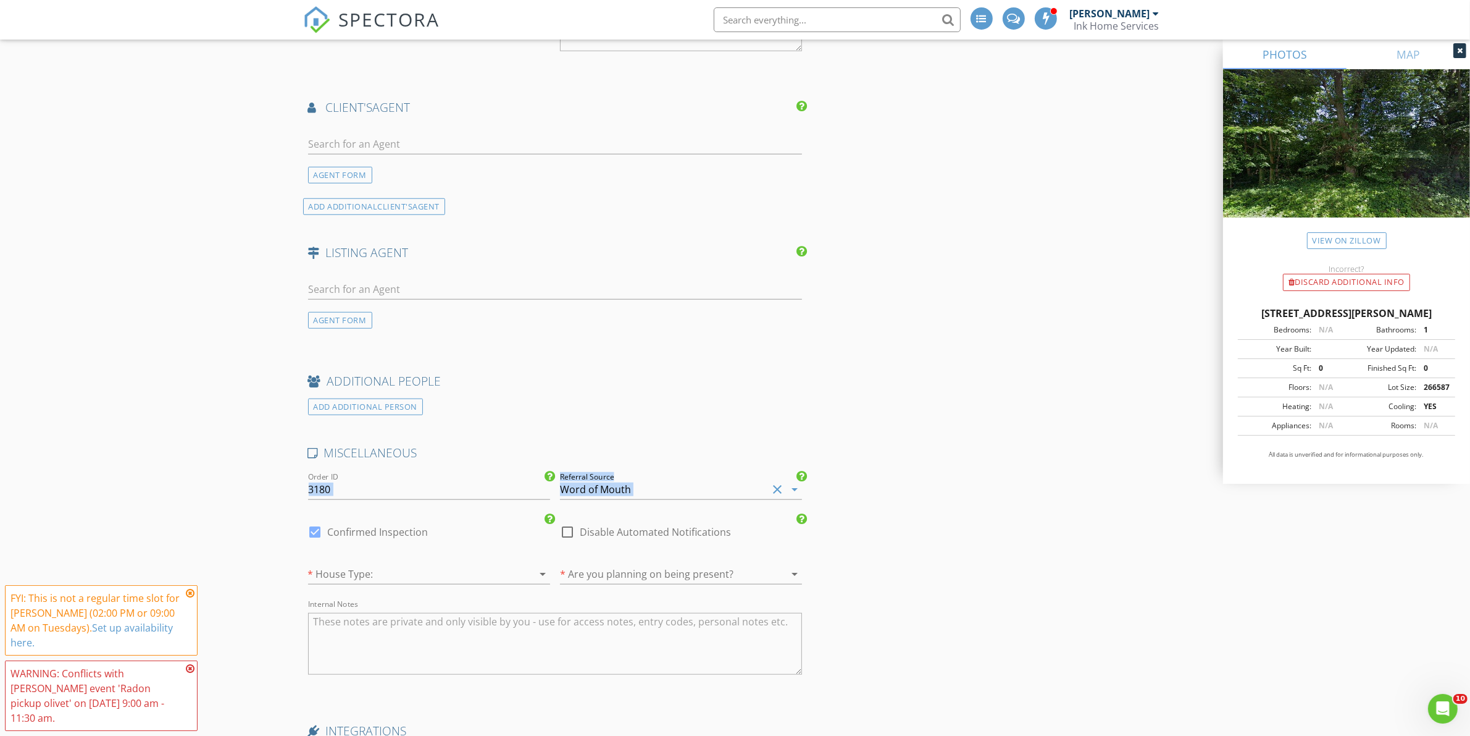
drag, startPoint x: 501, startPoint y: 560, endPoint x: 455, endPoint y: 494, distance: 80.2
click at [458, 503] on div "MISCELLANEOUS Order ID 3180 Referral Source Word of Mouth clear arrow_drop_down…" at bounding box center [555, 569] width 505 height 248
click at [398, 584] on div at bounding box center [412, 574] width 208 height 20
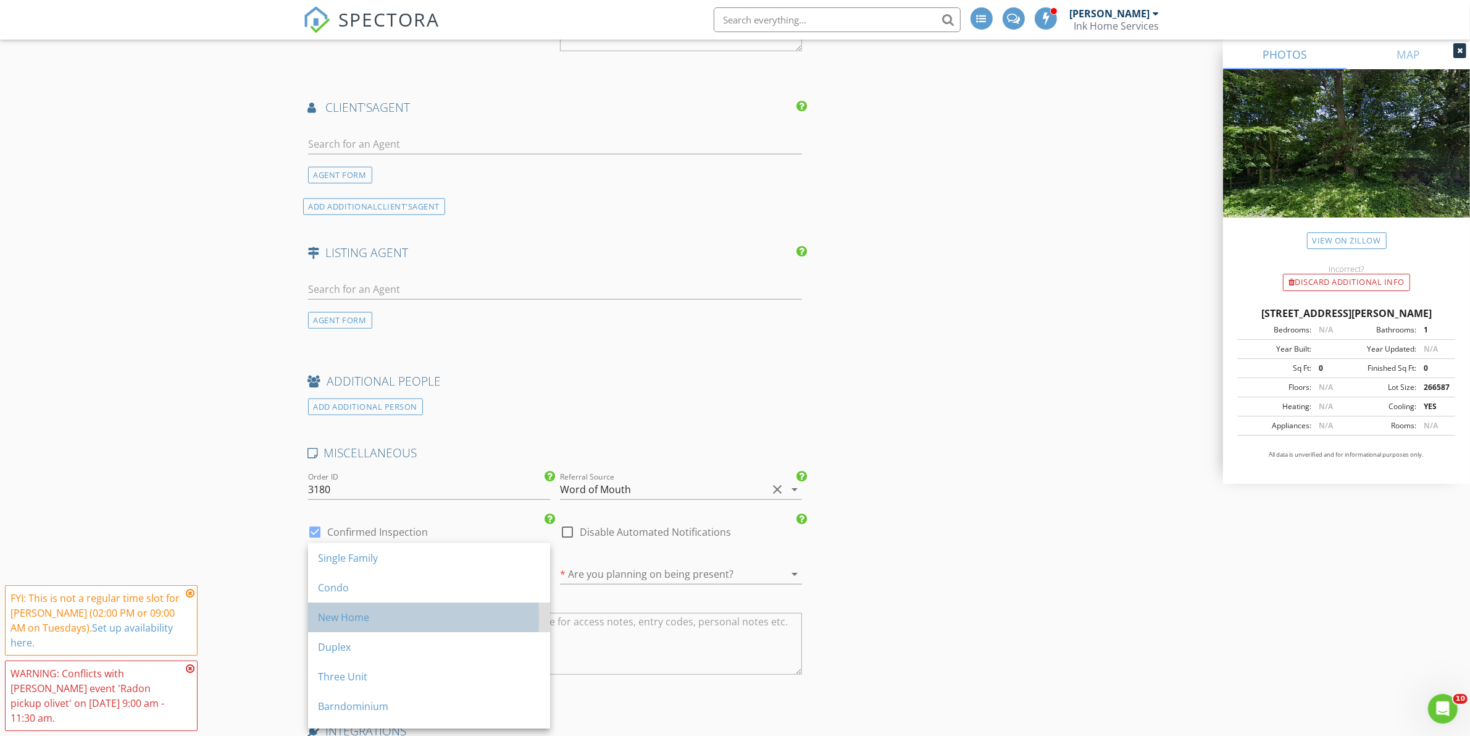
click at [465, 623] on div "New Home" at bounding box center [429, 617] width 222 height 15
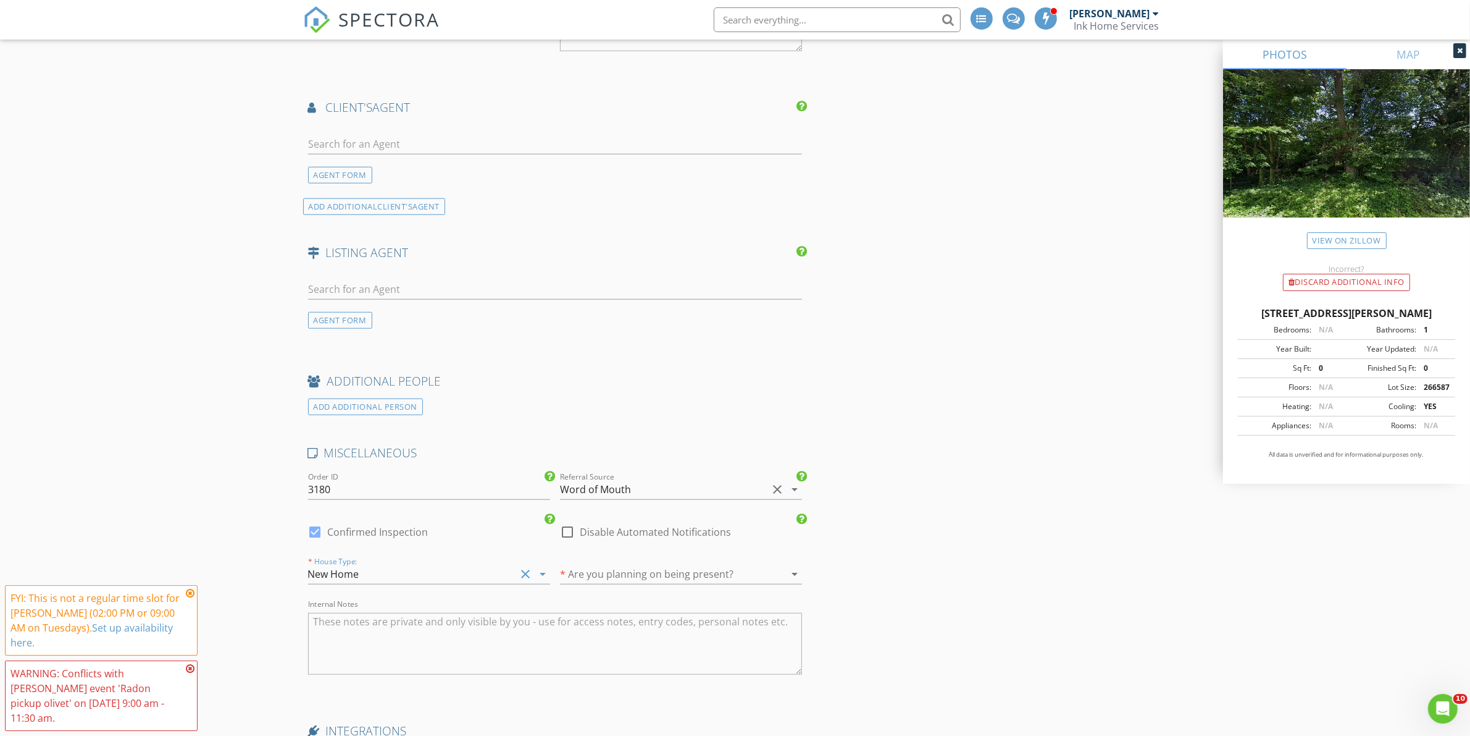
click at [661, 584] on div at bounding box center [664, 574] width 208 height 20
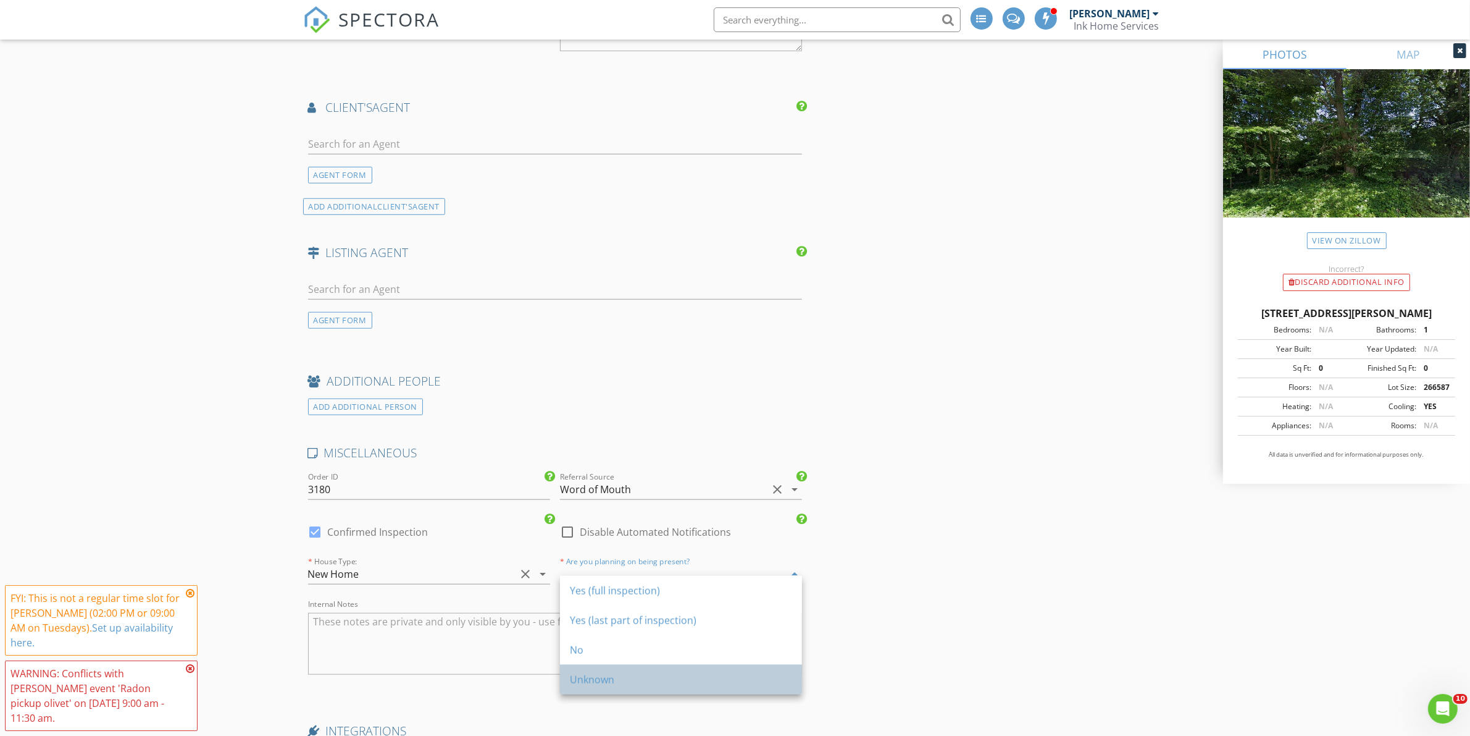
click at [638, 677] on div "Unknown" at bounding box center [681, 679] width 222 height 15
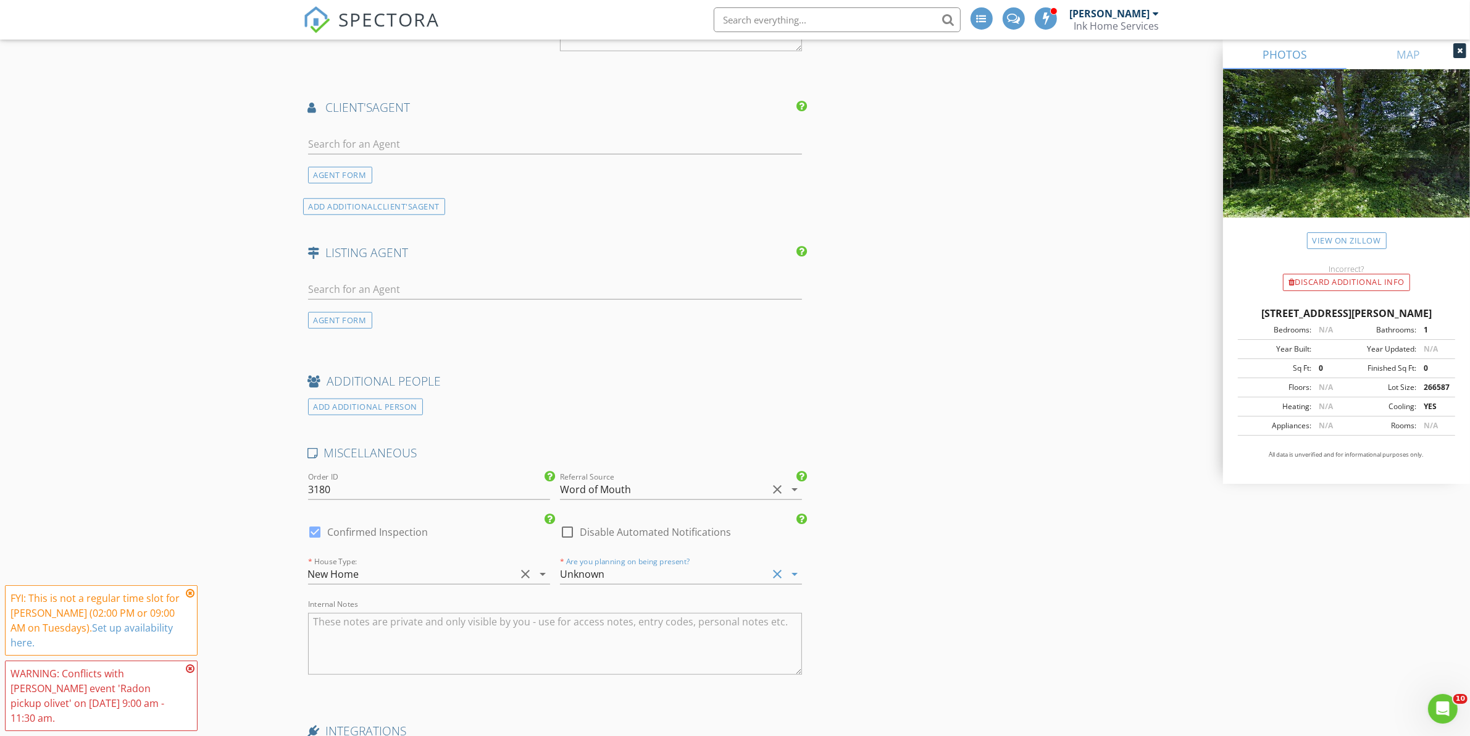
drag, startPoint x: 850, startPoint y: 636, endPoint x: 859, endPoint y: 631, distance: 10.5
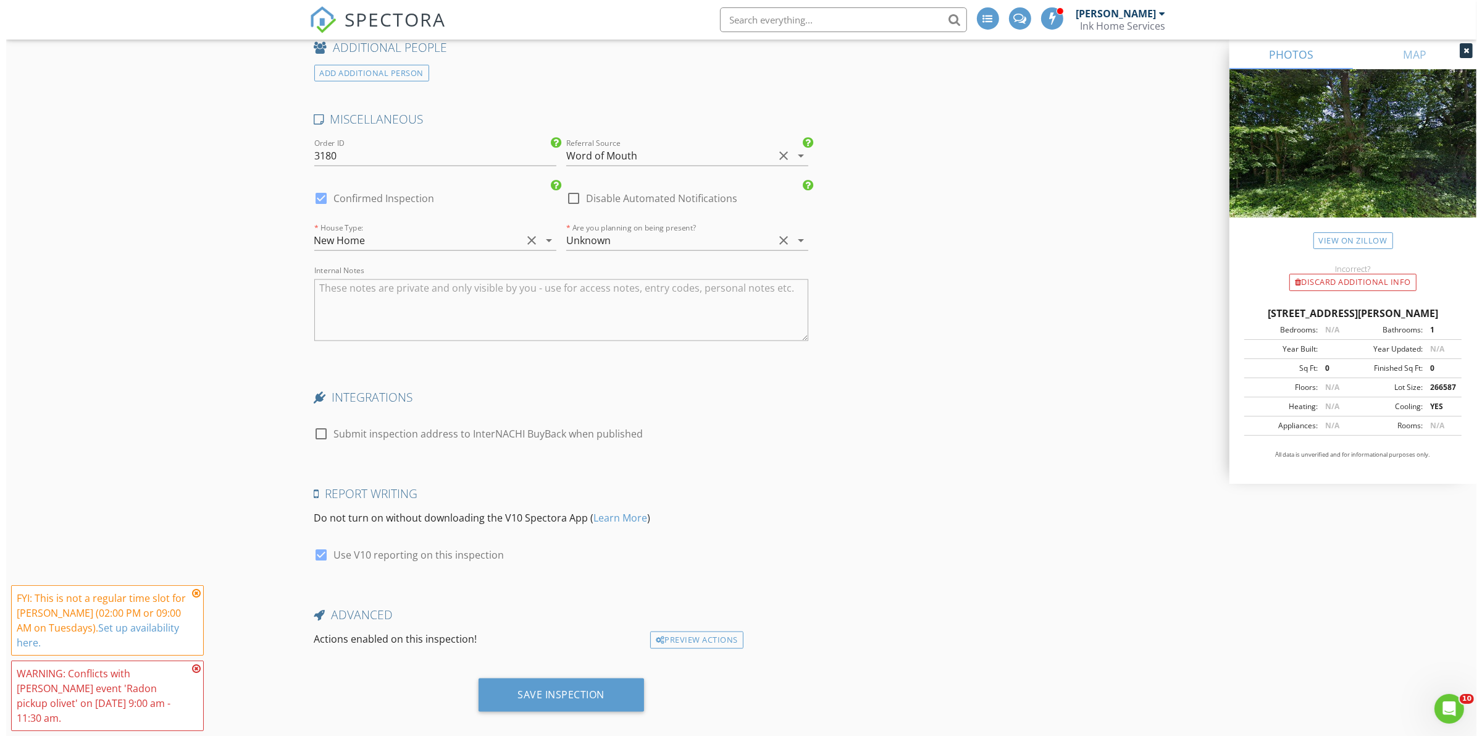
scroll to position [1749, 0]
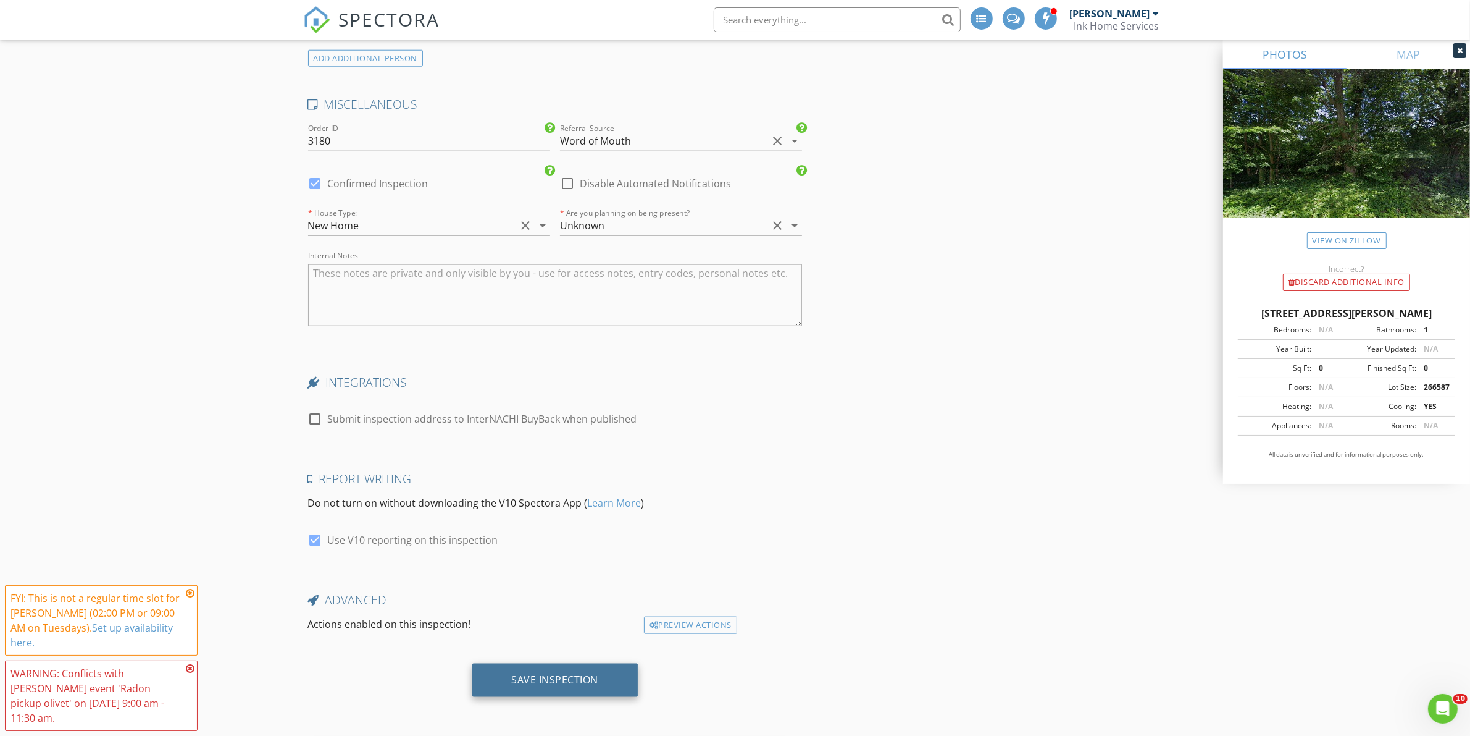
click at [569, 671] on div "Save Inspection" at bounding box center [555, 679] width 166 height 33
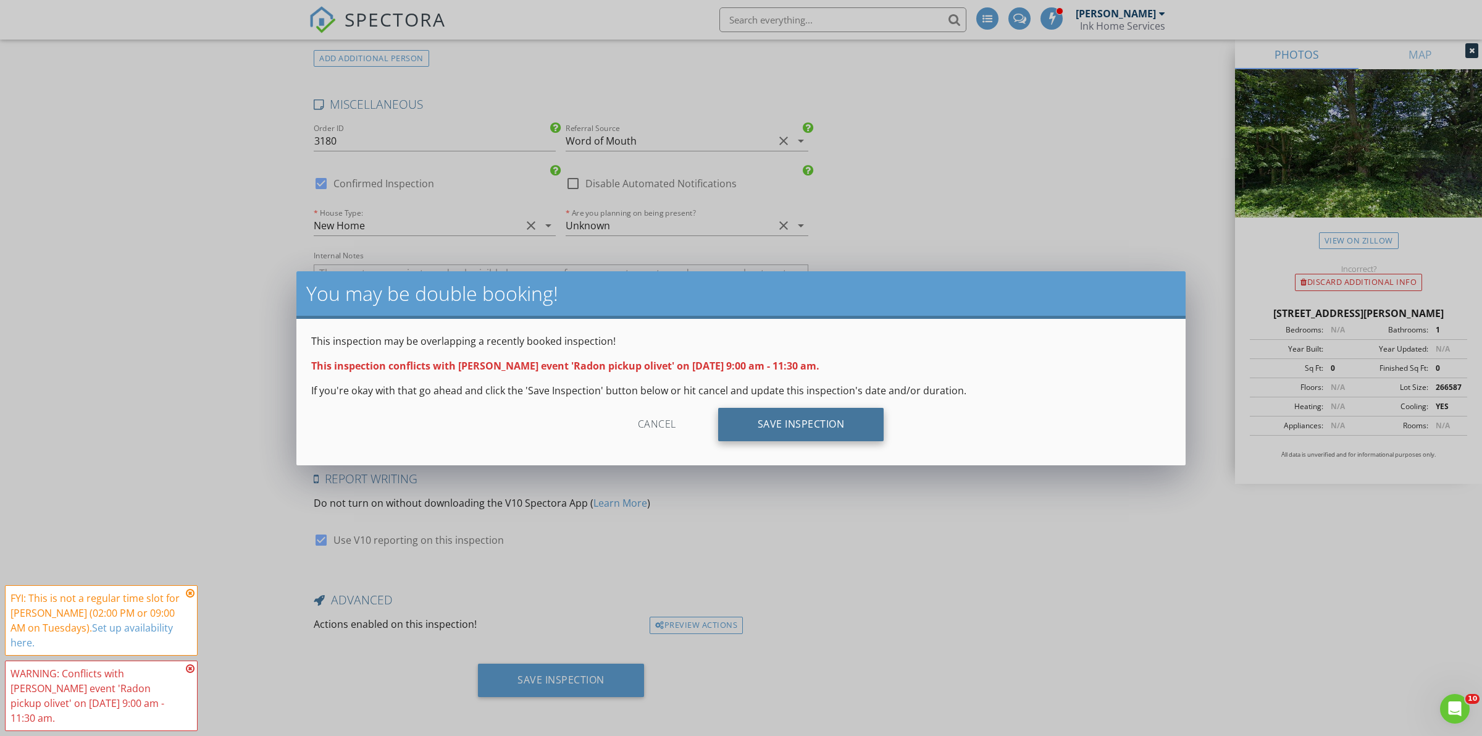
click at [836, 429] on div "Save Inspection" at bounding box center [801, 424] width 166 height 33
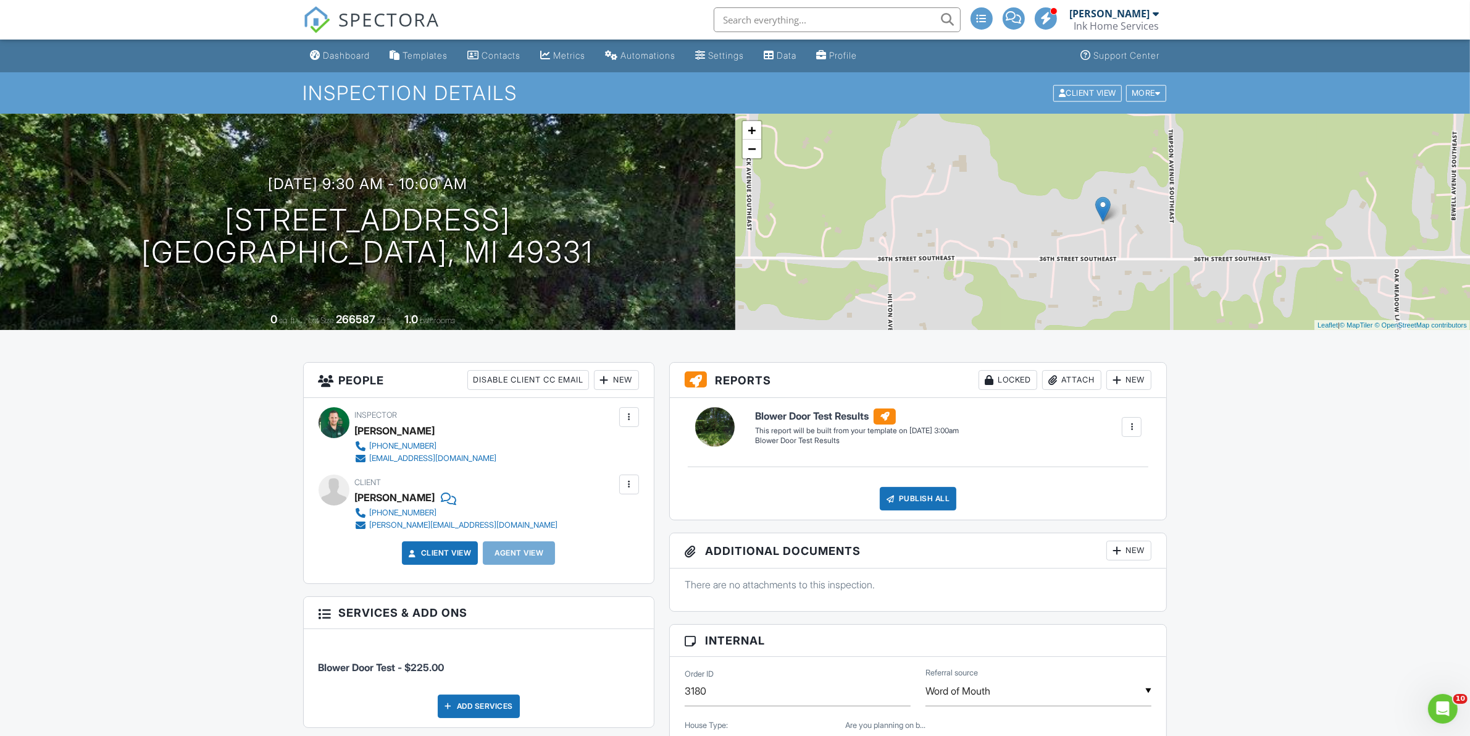
click at [354, 22] on span "SPECTORA" at bounding box center [389, 19] width 101 height 26
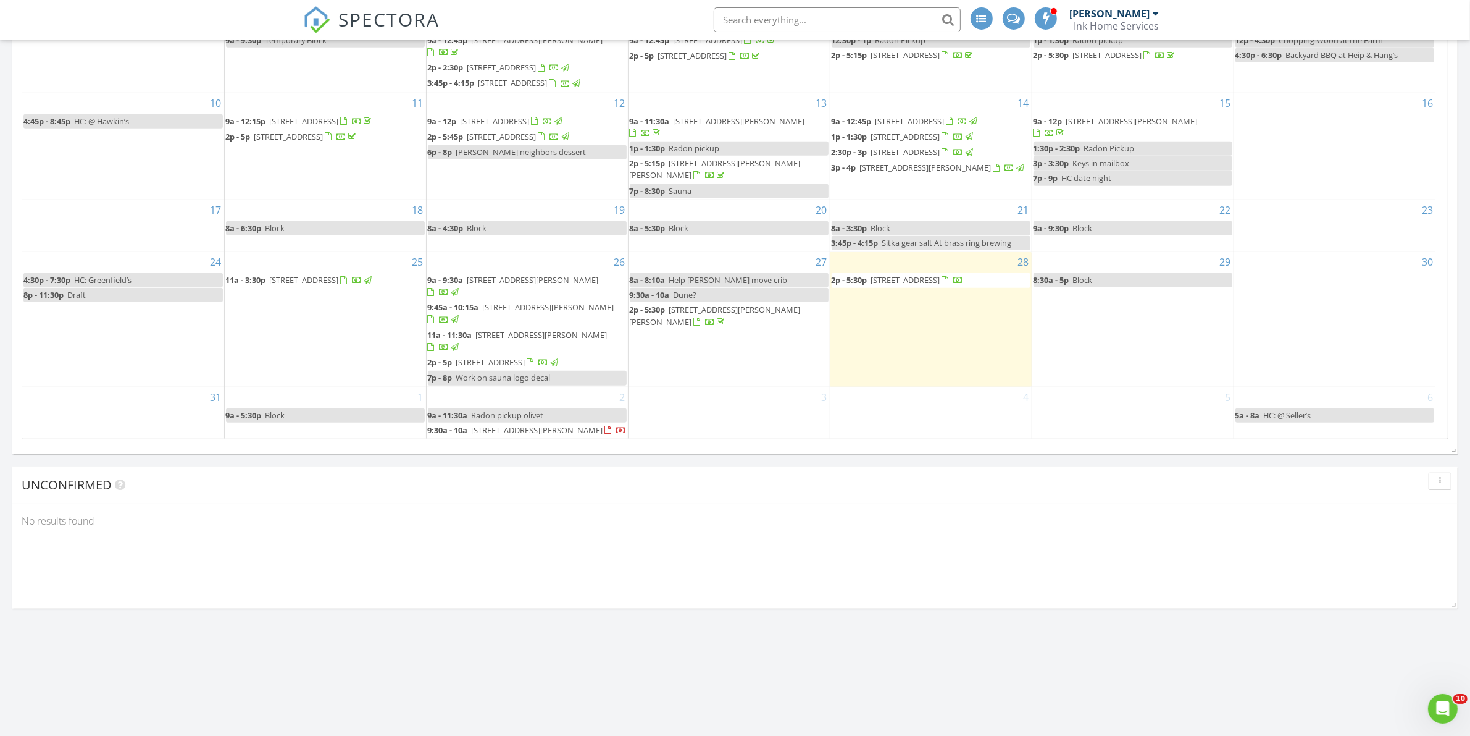
scroll to position [96, 0]
